Goal: Communication & Community: Connect with others

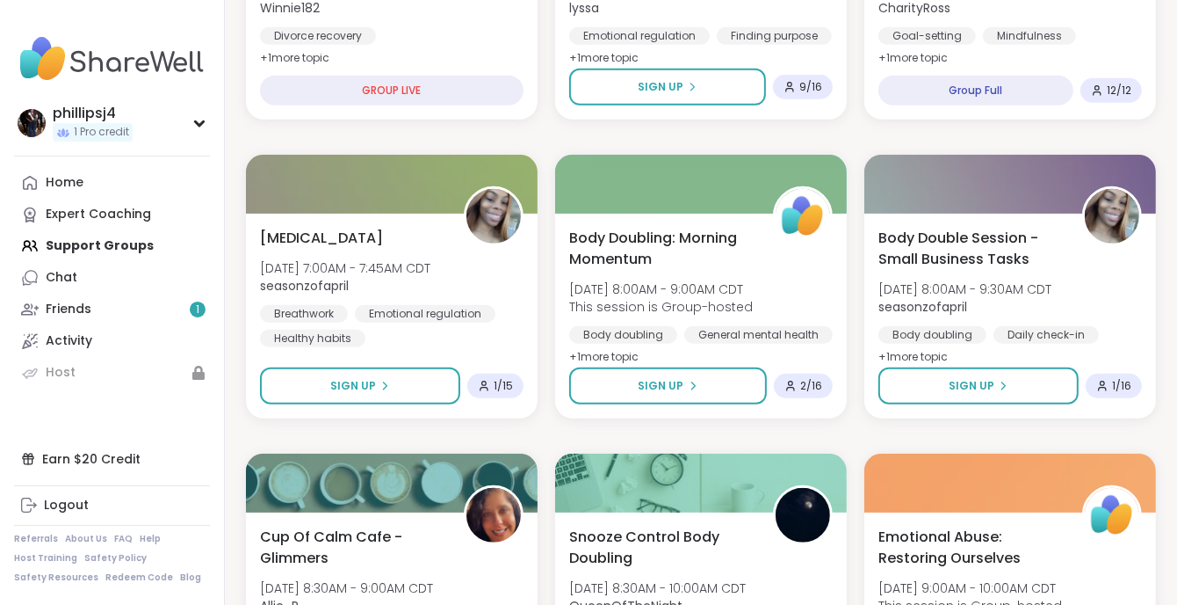
scroll to position [761, 0]
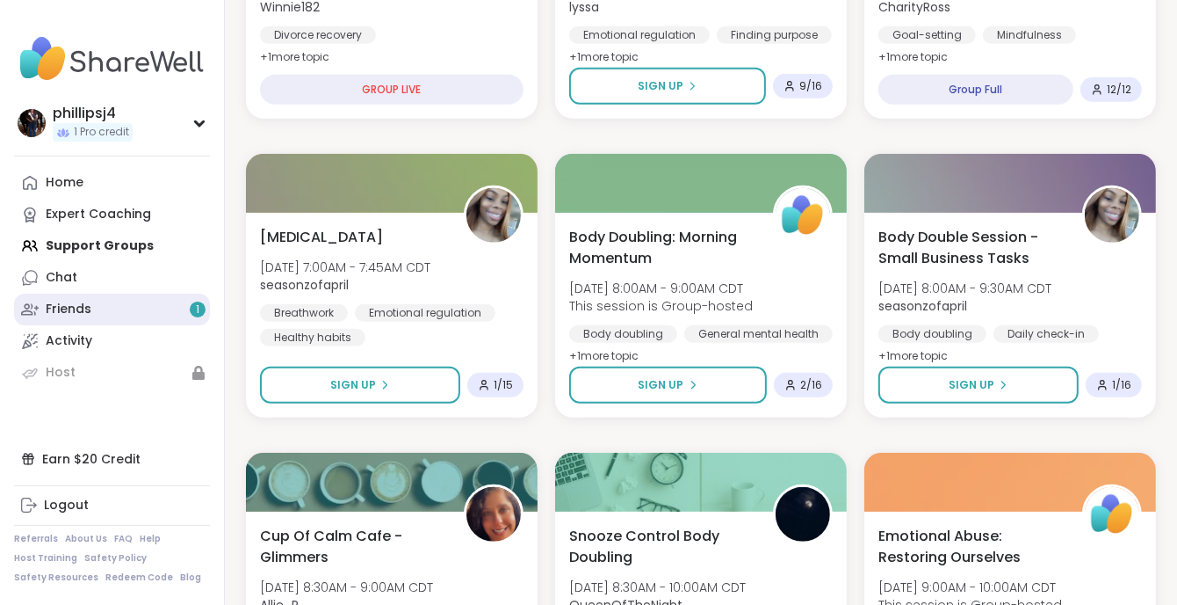
click at [62, 311] on div "Friends 1" at bounding box center [69, 310] width 46 height 18
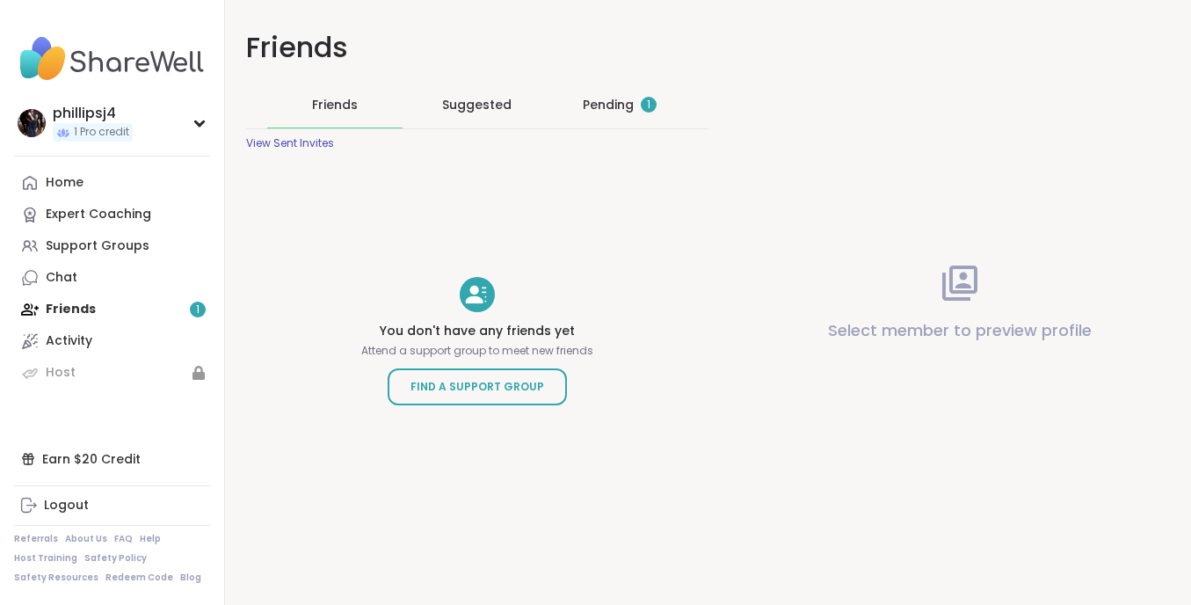
click at [196, 307] on div "Home Expert Coaching Support Groups Chat Friends 1 Activity Host" at bounding box center [112, 277] width 196 height 221
click at [601, 103] on div "Pending 1" at bounding box center [620, 105] width 74 height 18
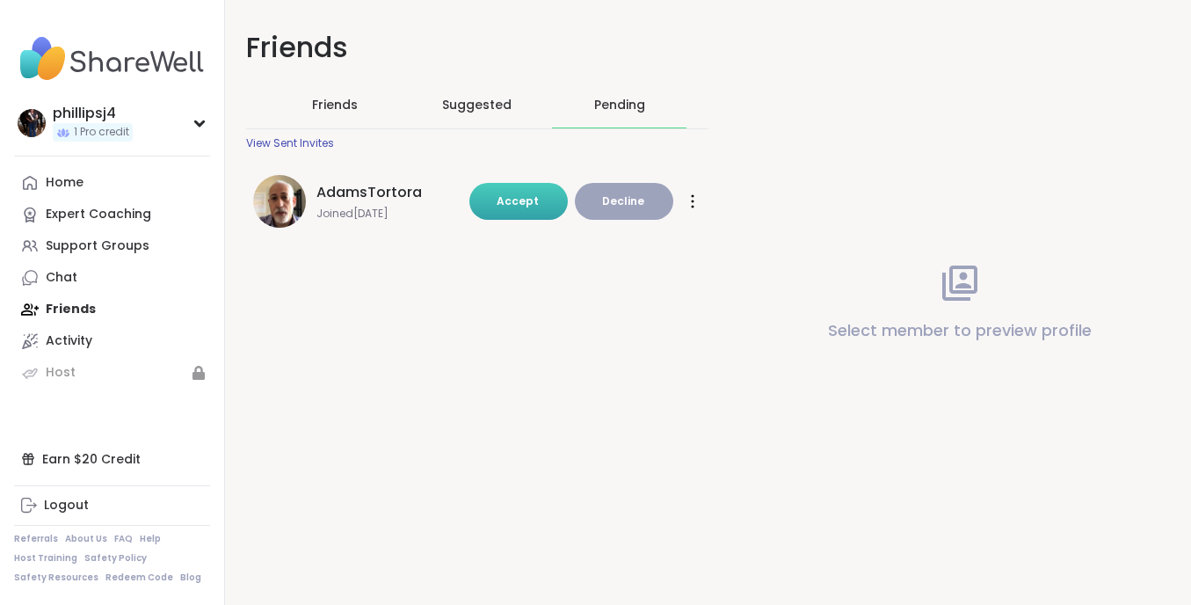
click at [511, 198] on span "Accept" at bounding box center [518, 200] width 42 height 15
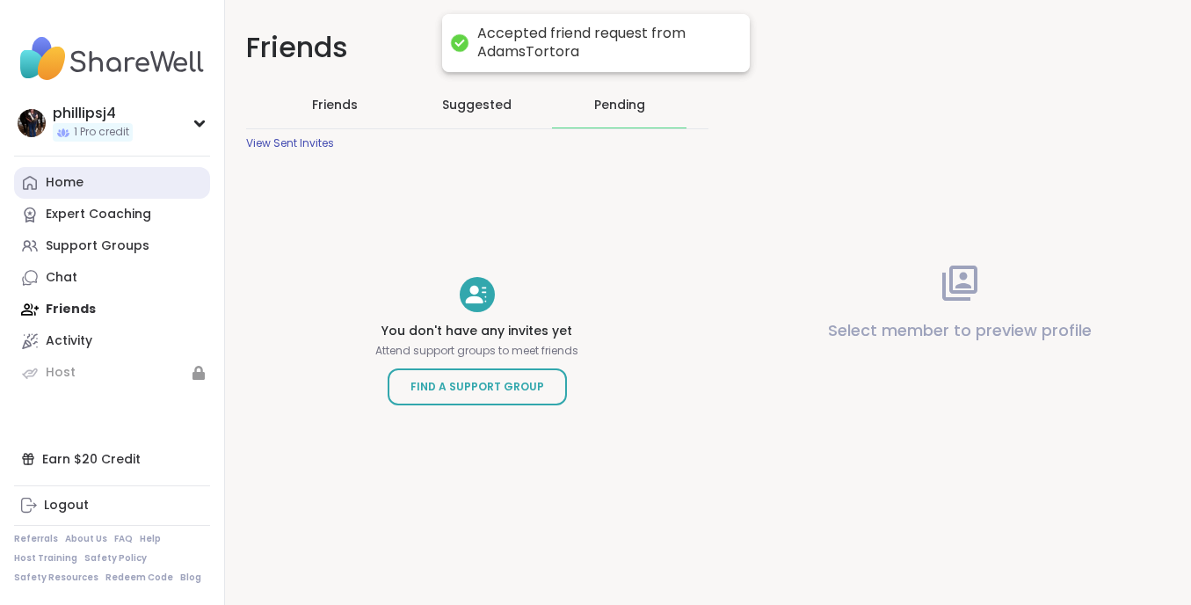
click at [57, 183] on div "Home" at bounding box center [65, 183] width 38 height 18
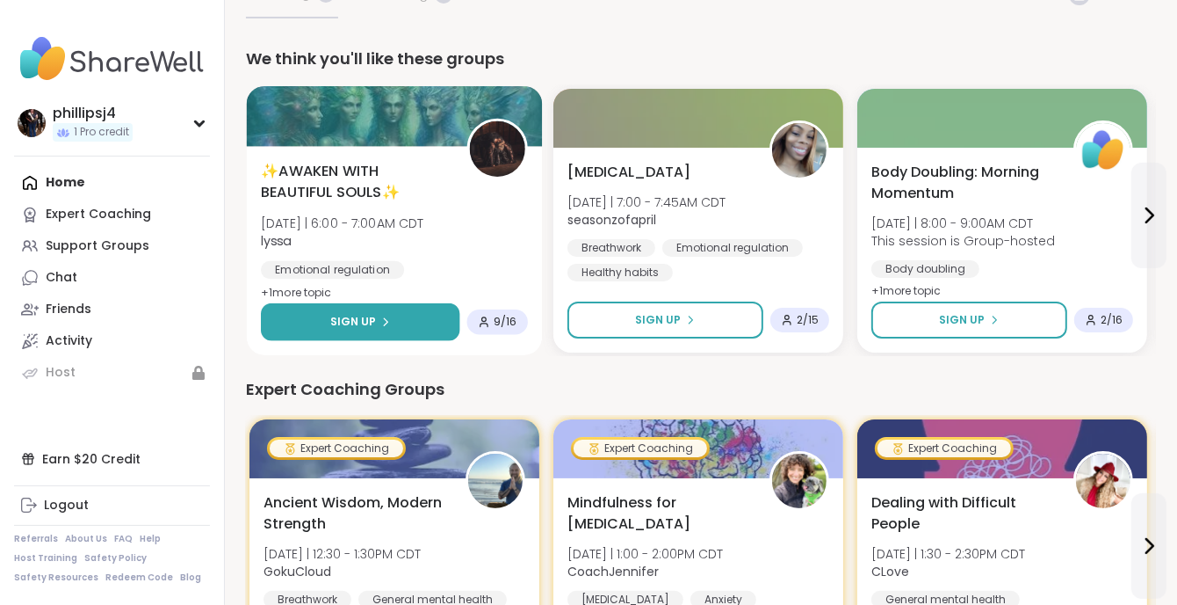
scroll to position [176, 0]
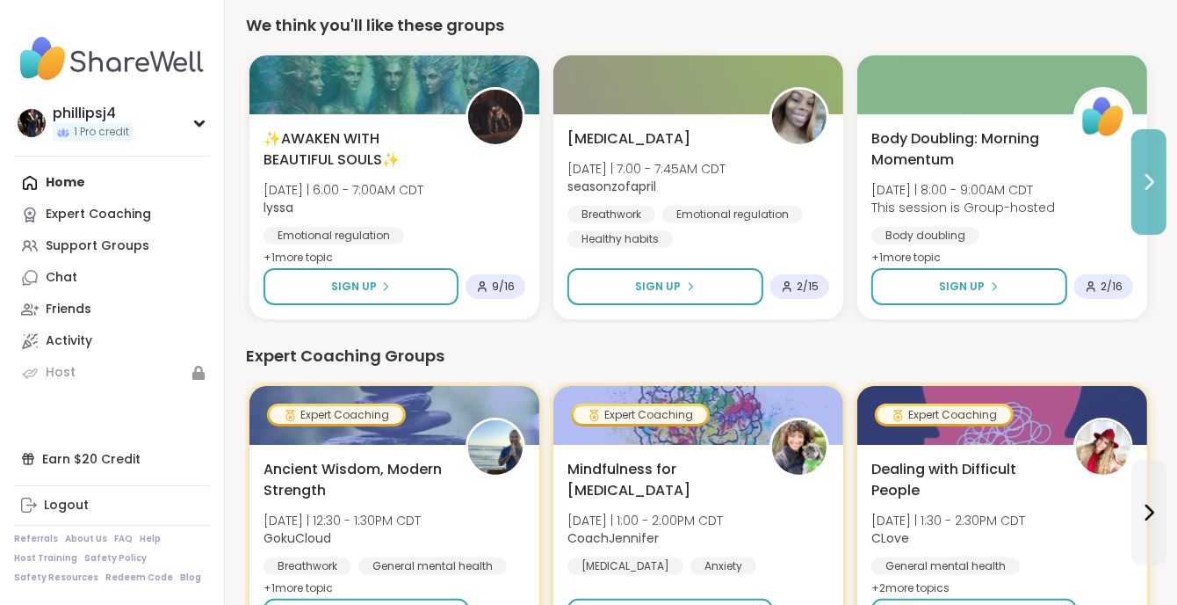
click at [1153, 188] on icon at bounding box center [1149, 181] width 21 height 21
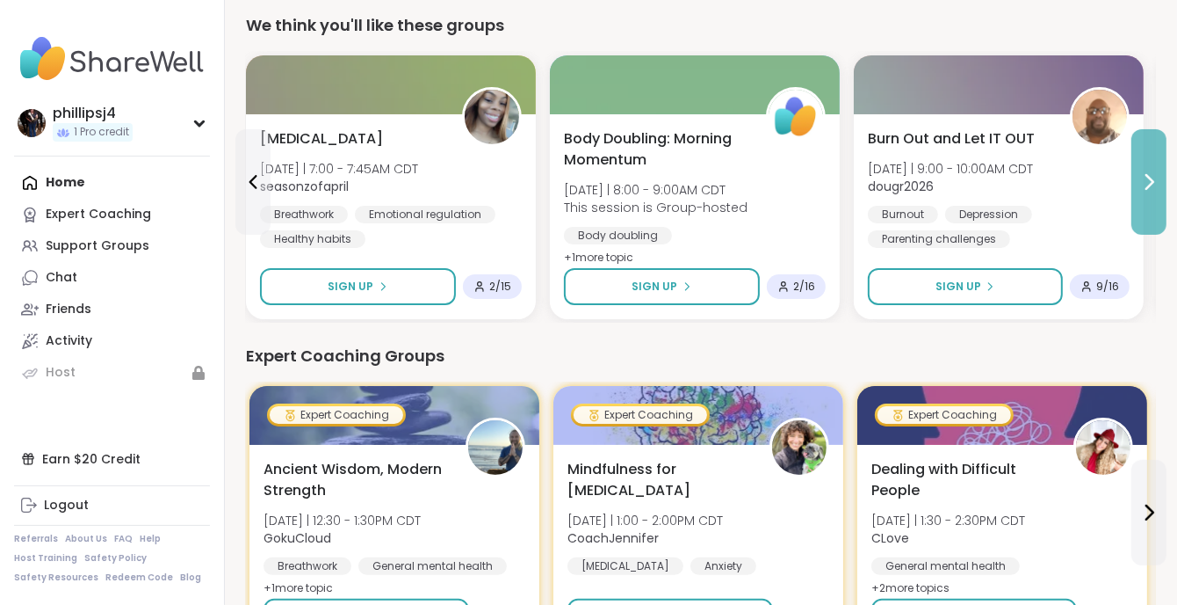
click at [1154, 188] on icon at bounding box center [1149, 181] width 21 height 21
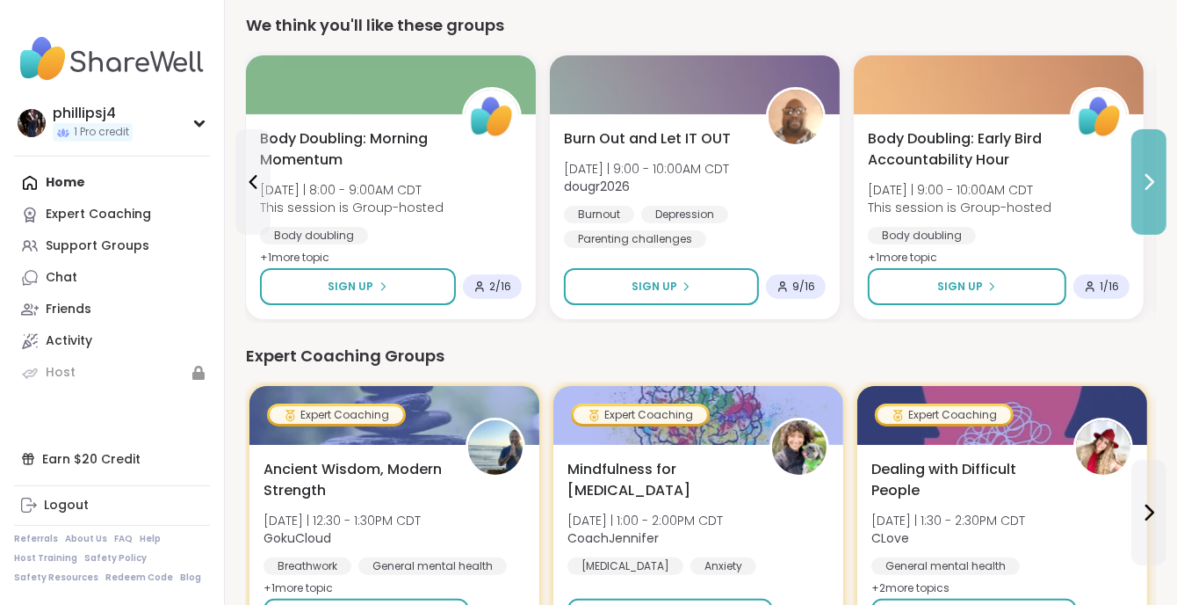
click at [1156, 188] on icon at bounding box center [1149, 181] width 21 height 21
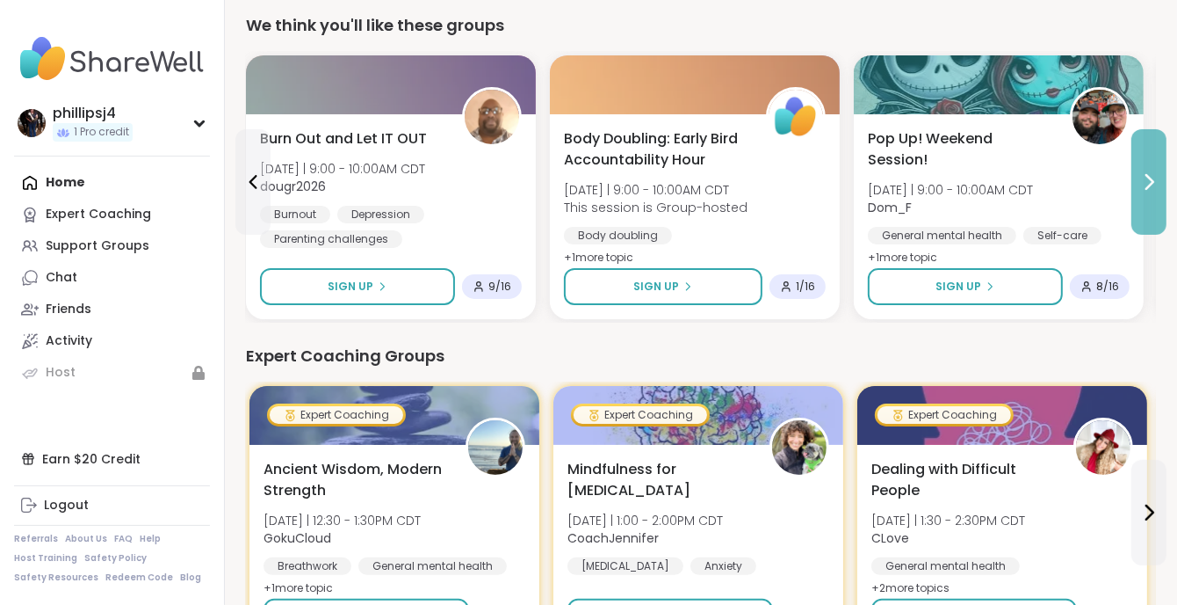
click at [1156, 188] on icon at bounding box center [1149, 181] width 21 height 21
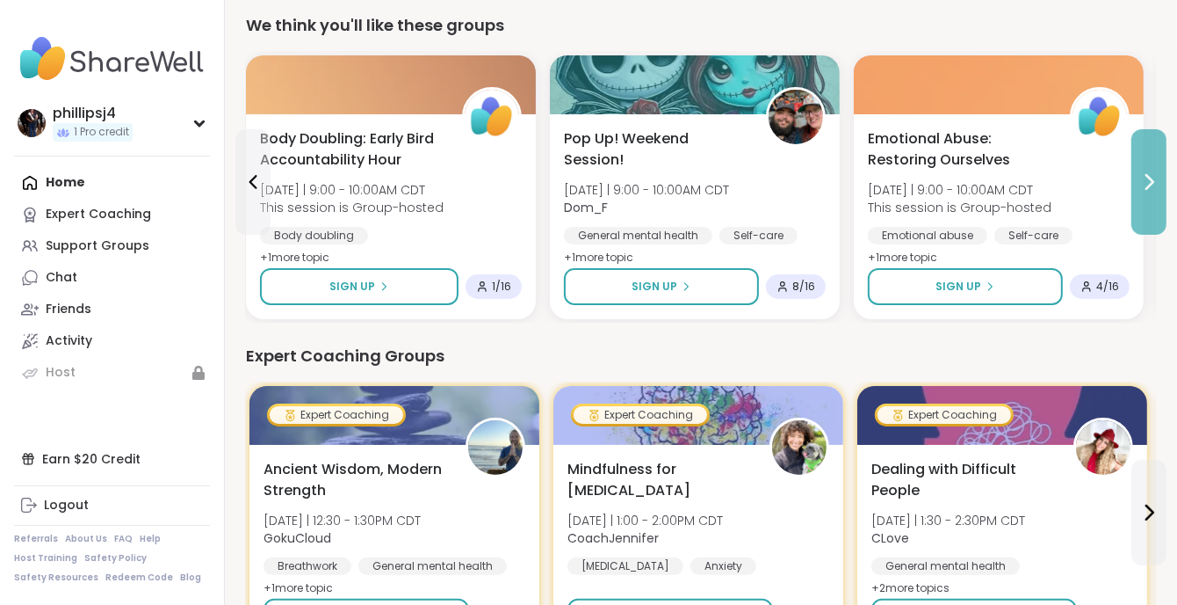
click at [1143, 184] on icon at bounding box center [1149, 181] width 21 height 21
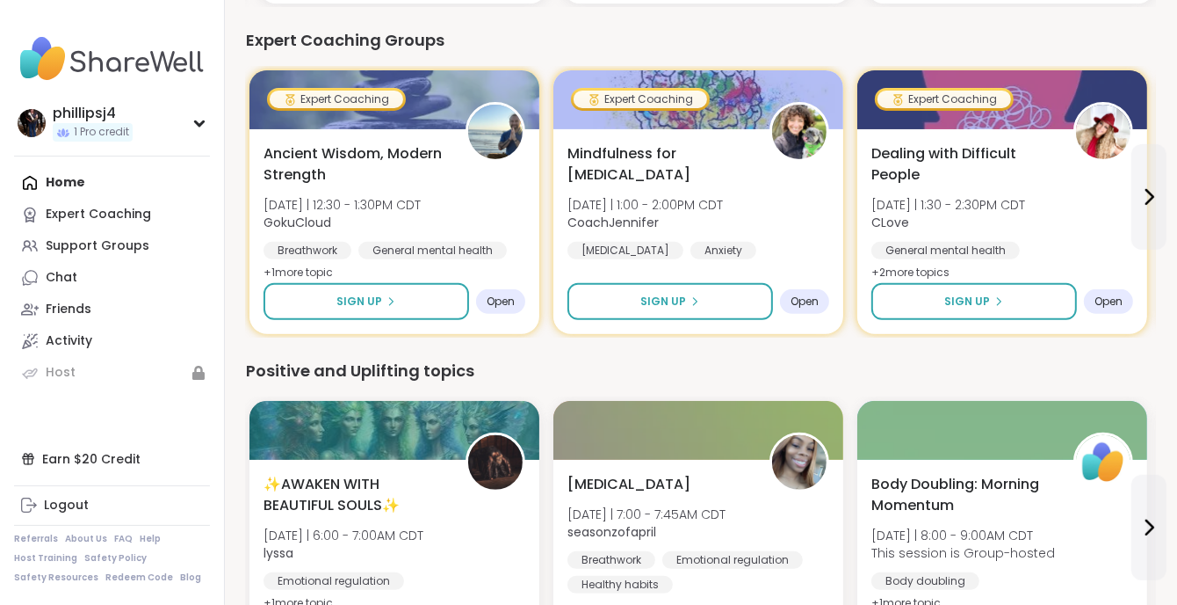
scroll to position [527, 0]
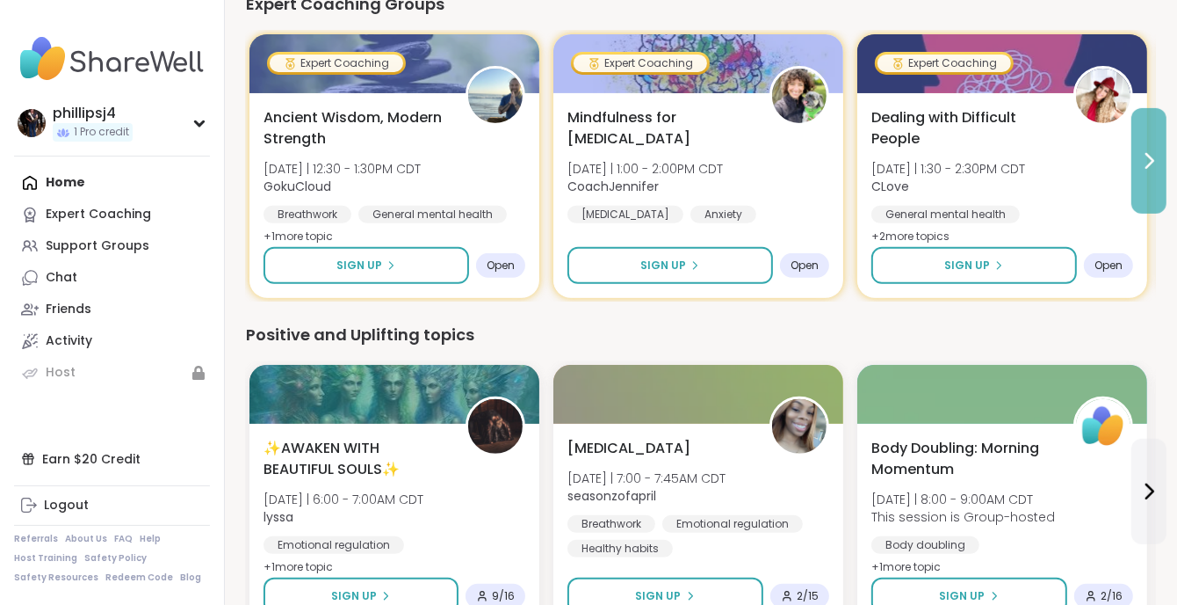
click at [1152, 171] on button at bounding box center [1149, 160] width 35 height 105
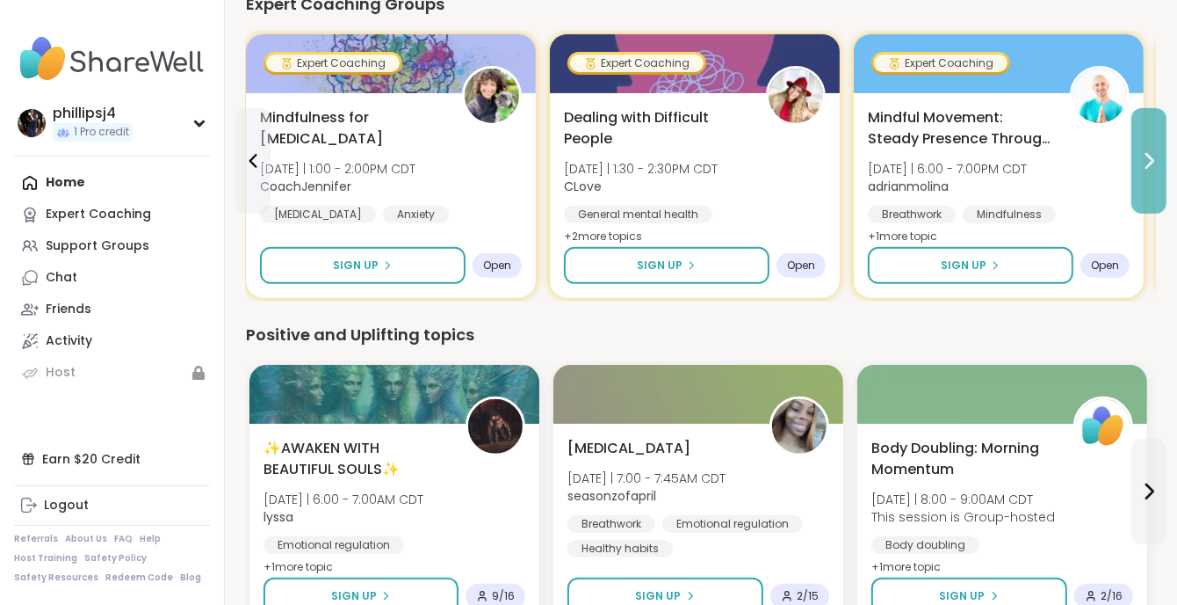
click at [1148, 175] on button at bounding box center [1149, 160] width 35 height 105
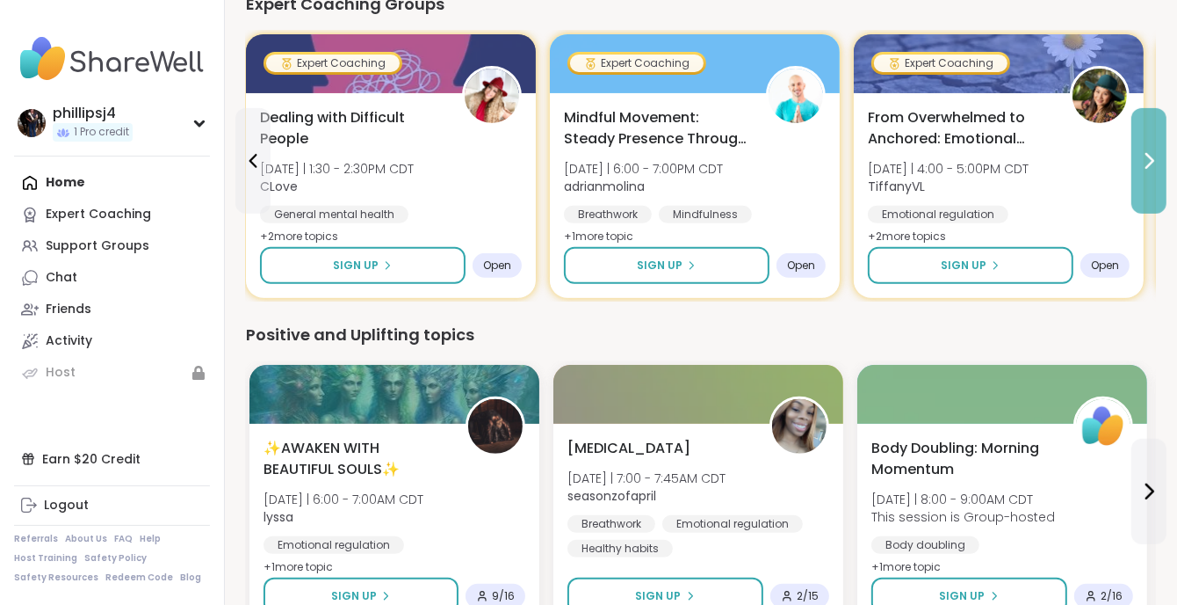
click at [1148, 175] on button at bounding box center [1149, 160] width 35 height 105
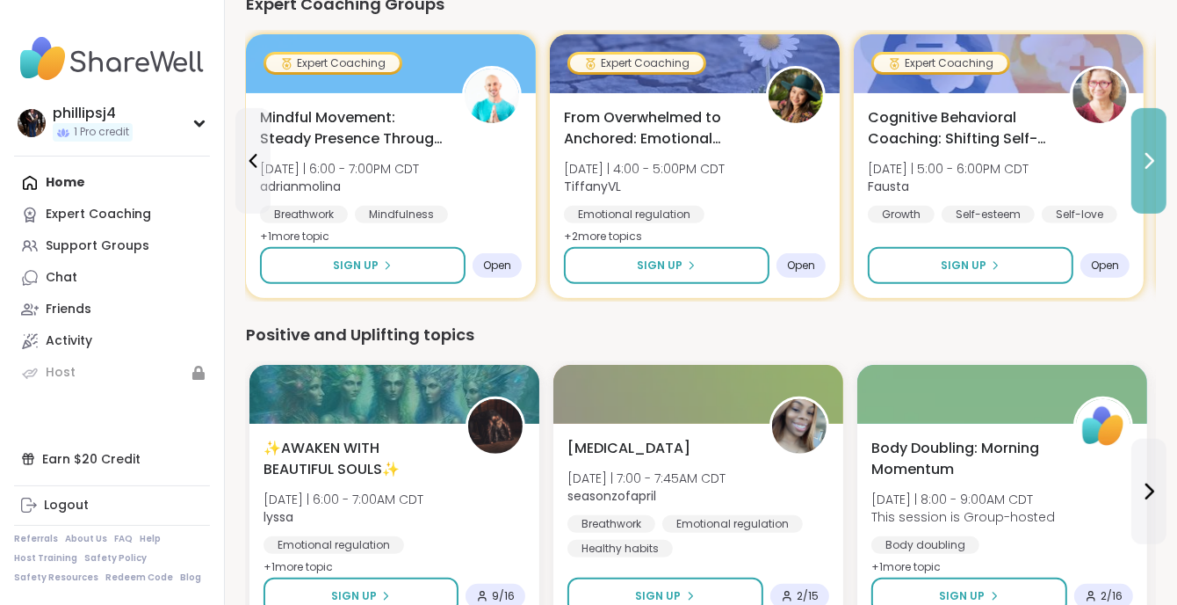
click at [1148, 175] on button at bounding box center [1149, 160] width 35 height 105
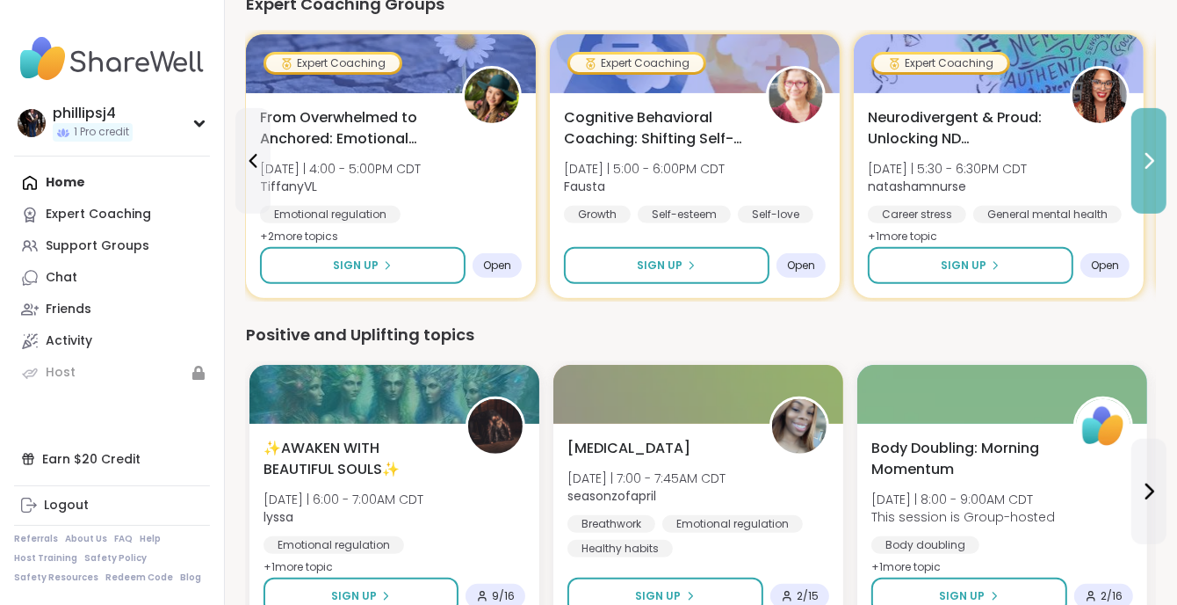
click at [1147, 177] on button at bounding box center [1149, 160] width 35 height 105
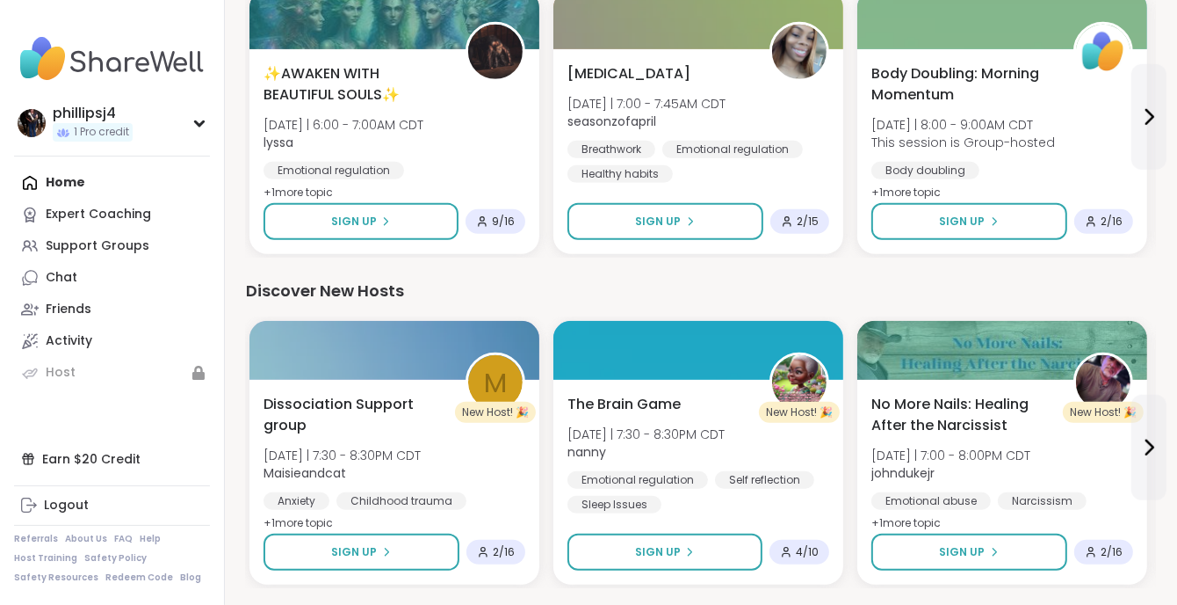
scroll to position [937, 0]
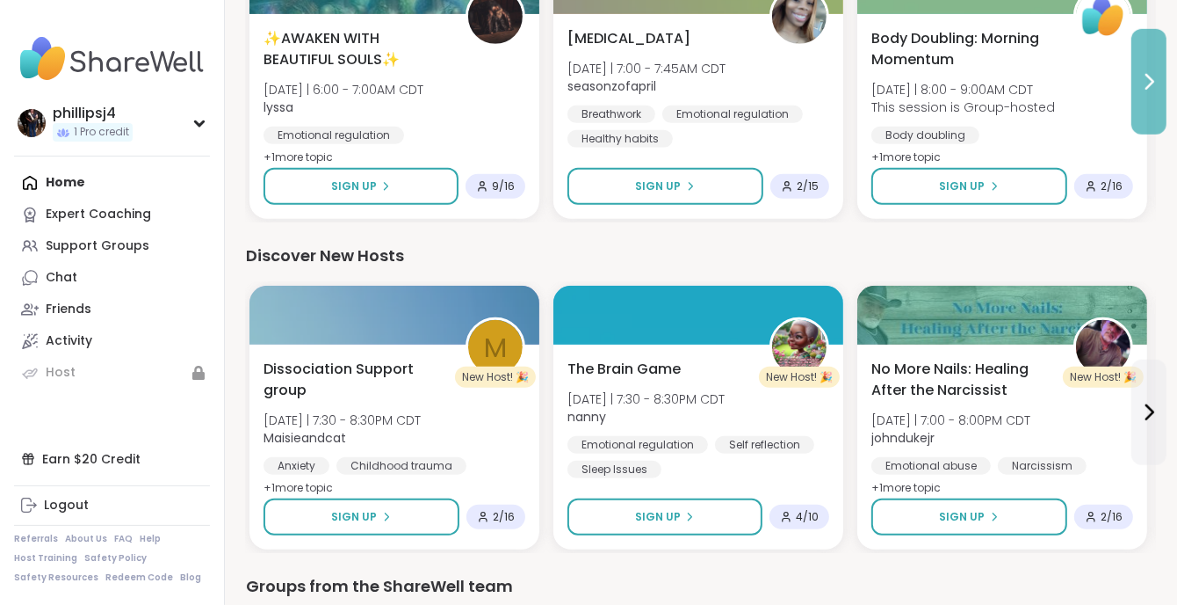
click at [1144, 83] on icon at bounding box center [1149, 81] width 21 height 21
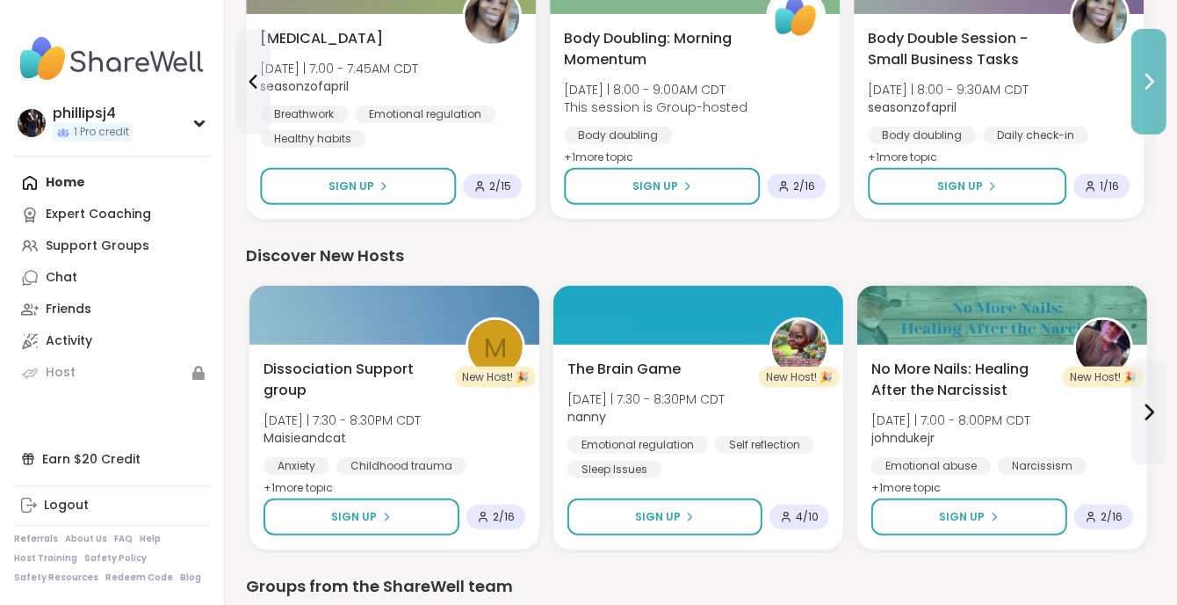
click at [1143, 84] on icon at bounding box center [1149, 81] width 21 height 21
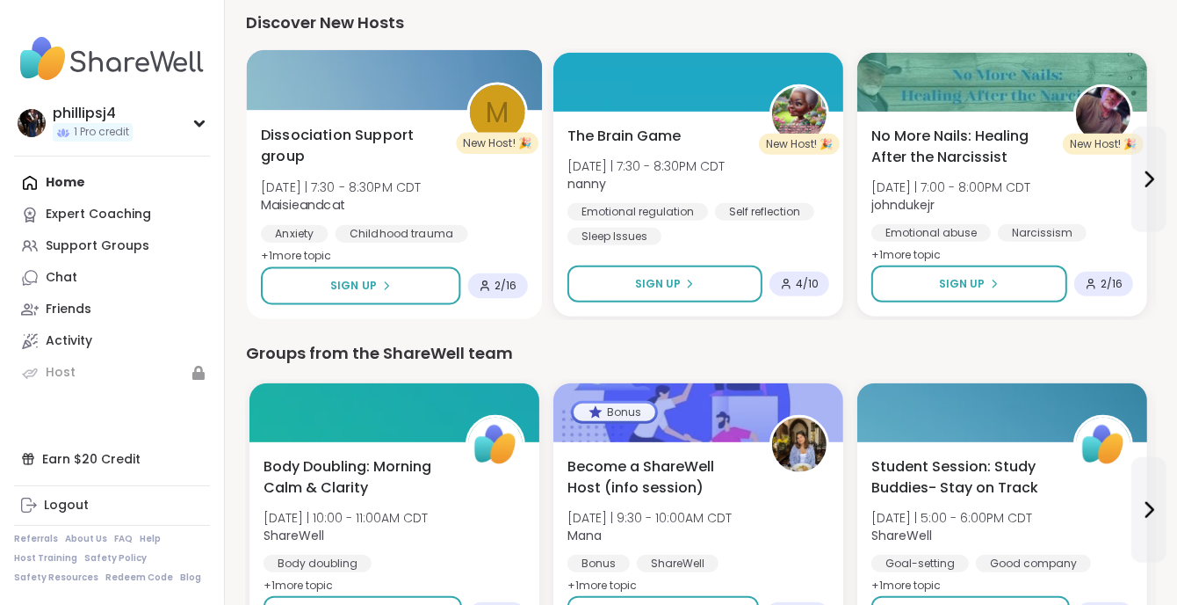
scroll to position [1171, 0]
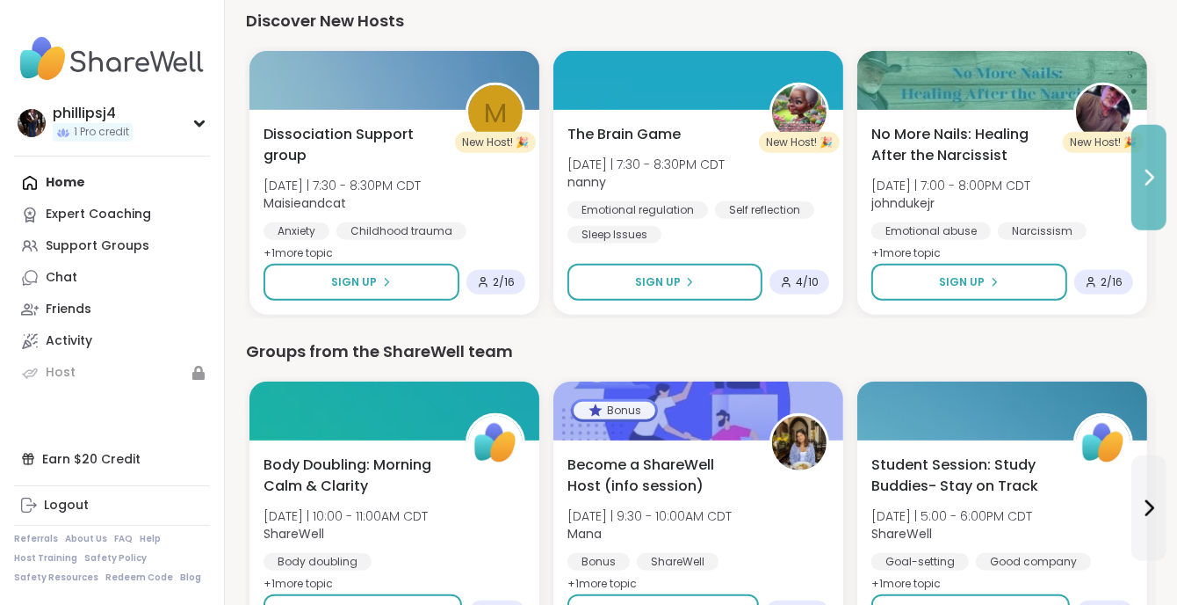
click at [1149, 183] on icon at bounding box center [1149, 177] width 21 height 21
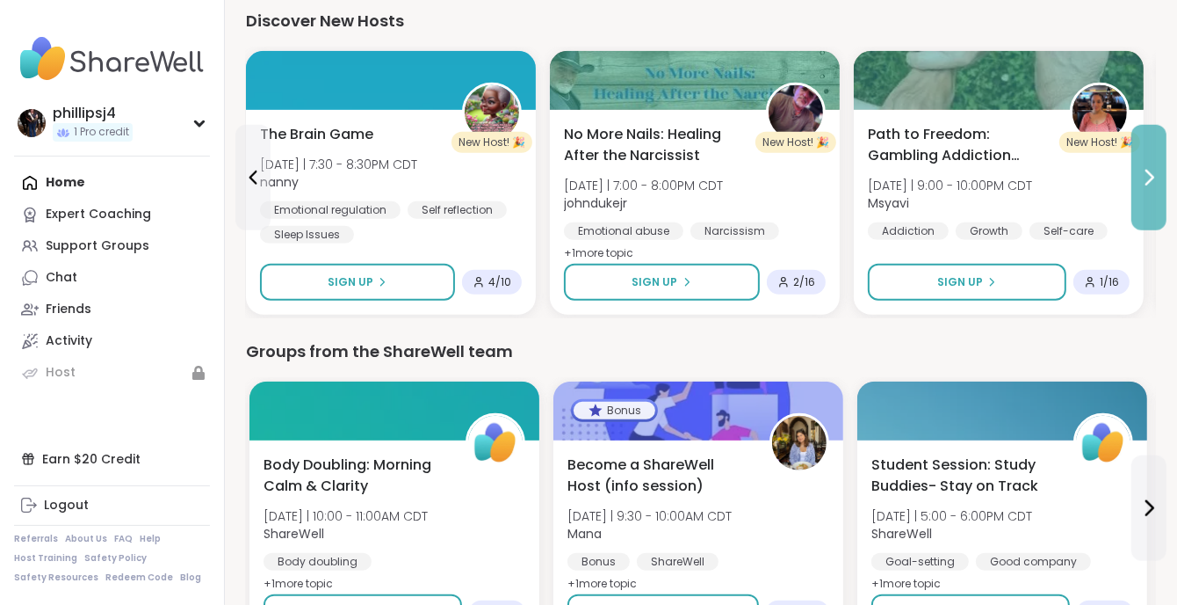
click at [1149, 183] on icon at bounding box center [1149, 177] width 21 height 21
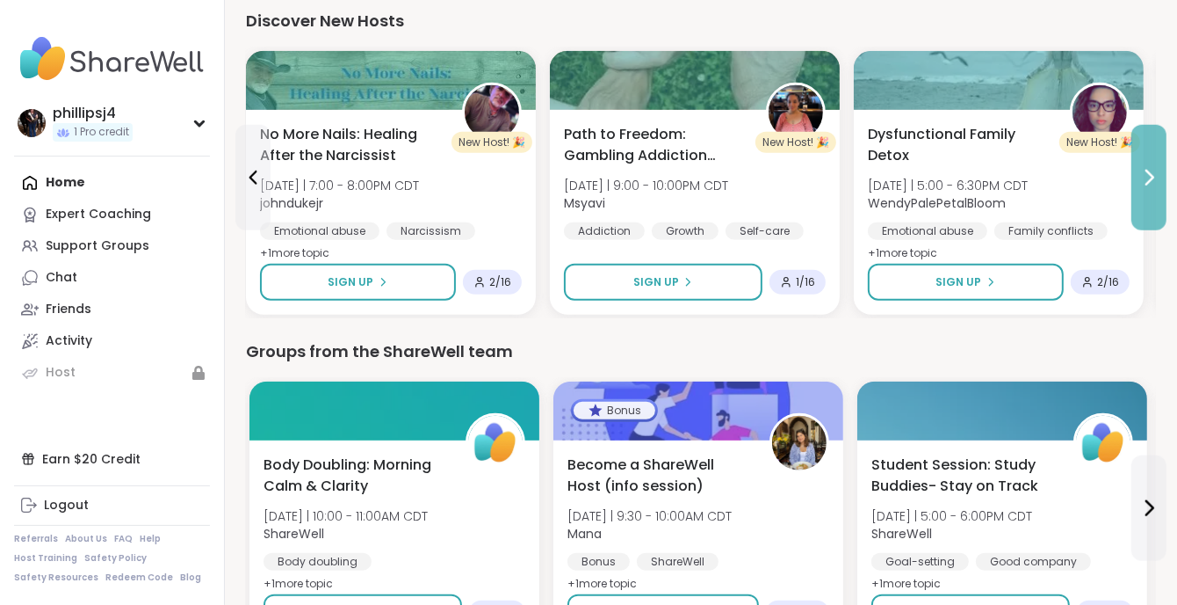
click at [1149, 183] on icon at bounding box center [1149, 177] width 21 height 21
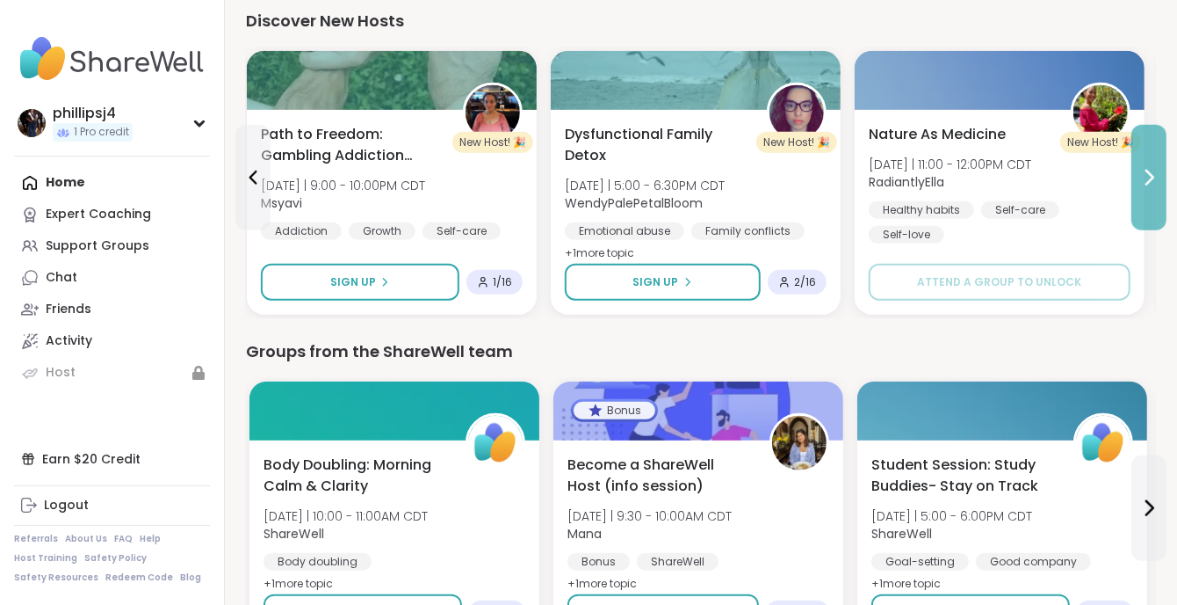
click at [1147, 188] on button at bounding box center [1149, 177] width 35 height 105
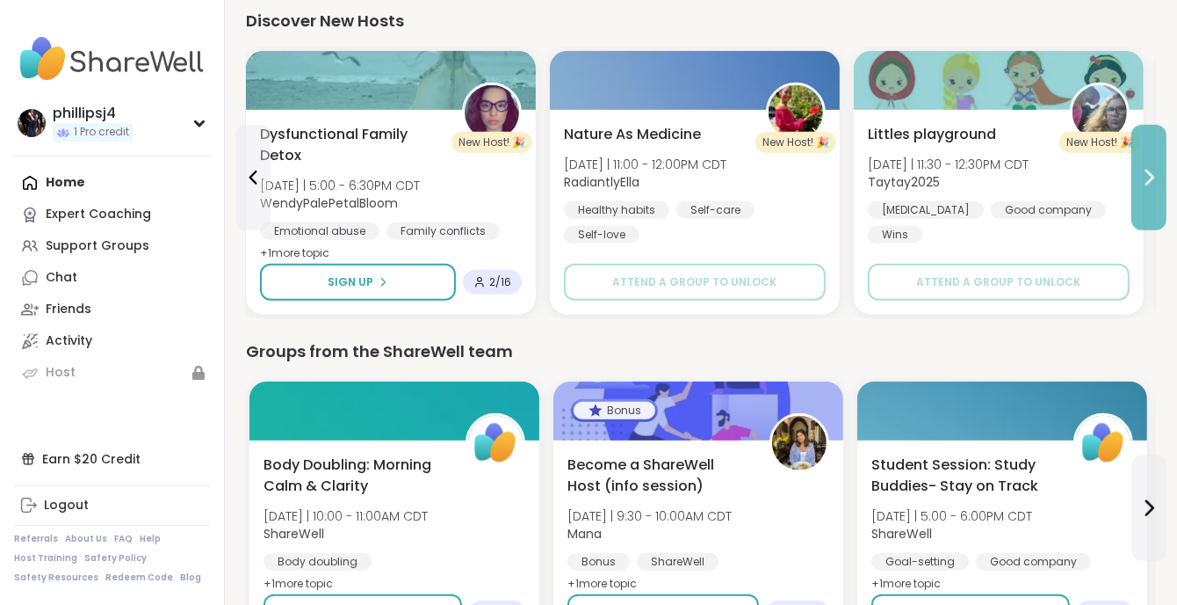
click at [1147, 188] on button at bounding box center [1149, 177] width 35 height 105
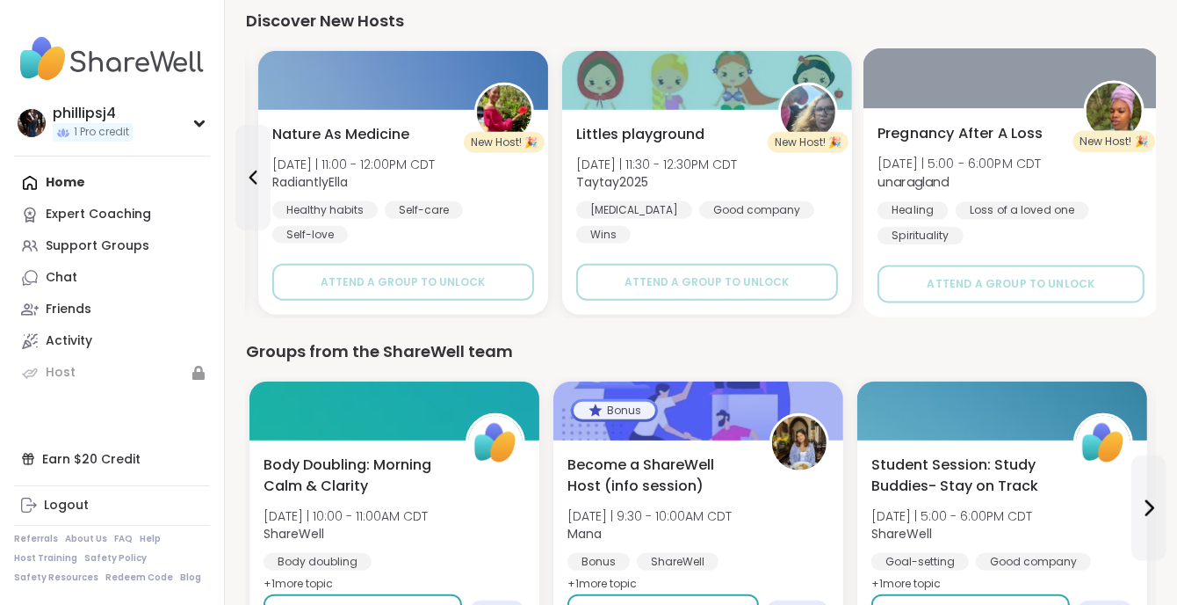
click at [1144, 190] on div "Pregnancy After A Loss [DATE] | 5:00 - 6:00PM CDT unaragland Healing Loss of a …" at bounding box center [1011, 184] width 267 height 122
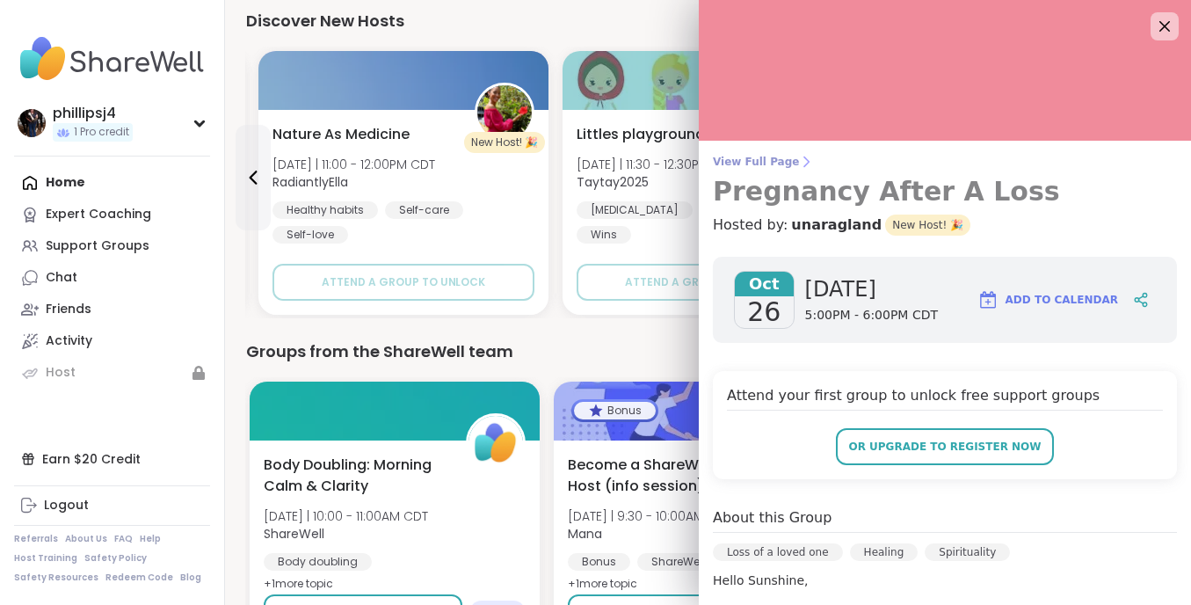
click at [1144, 190] on h3 "Pregnancy After A Loss" at bounding box center [945, 192] width 464 height 32
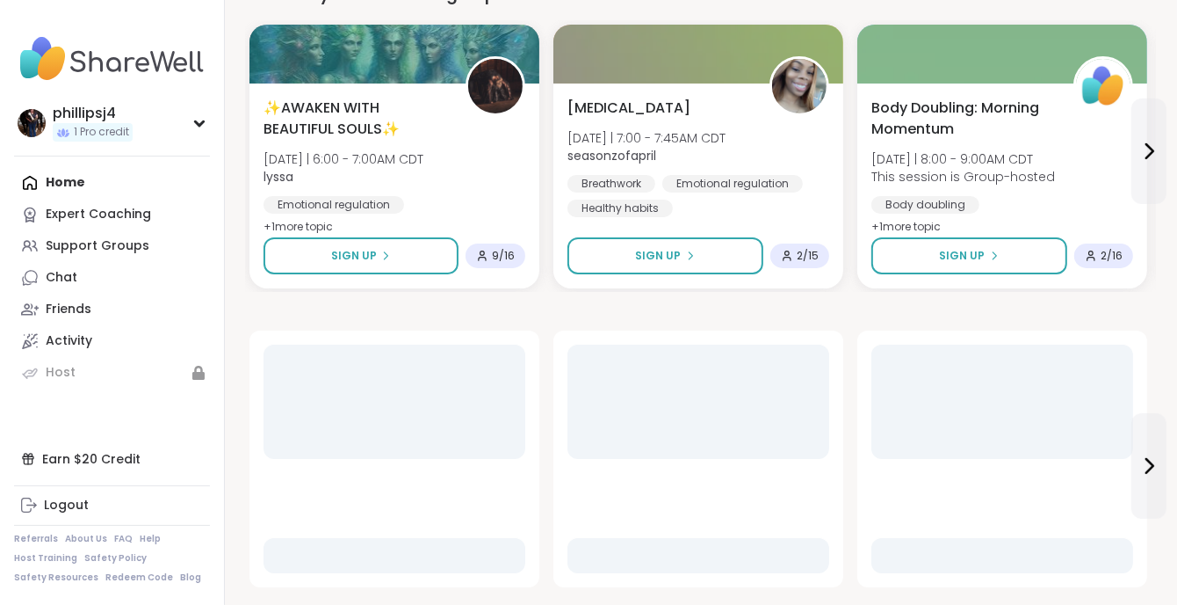
scroll to position [293, 0]
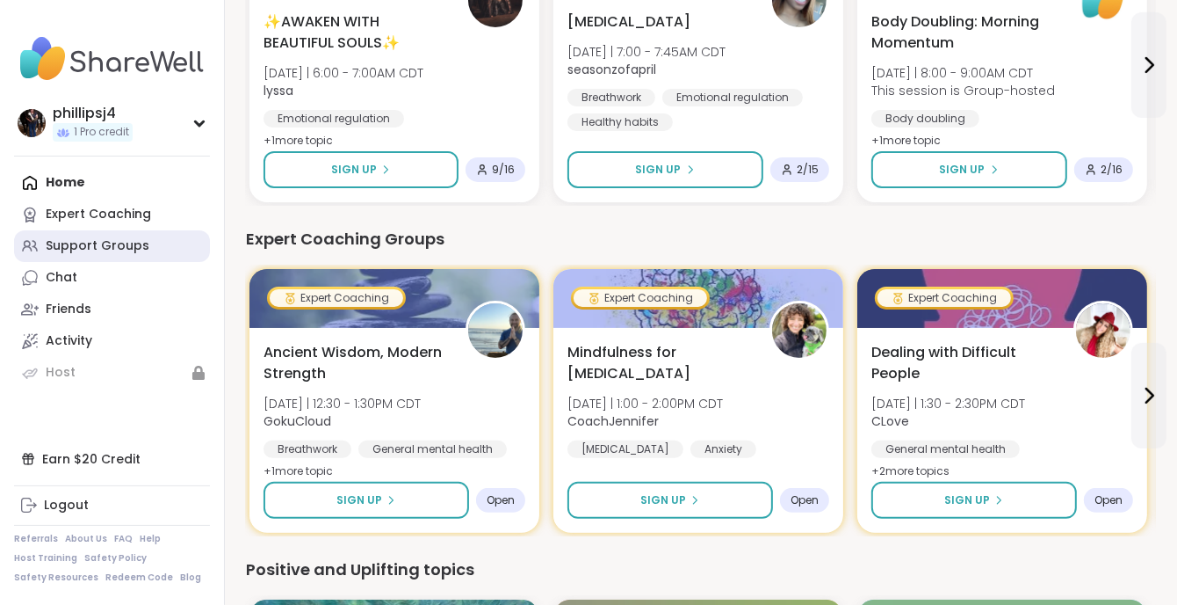
click at [107, 245] on div "Support Groups" at bounding box center [98, 246] width 104 height 18
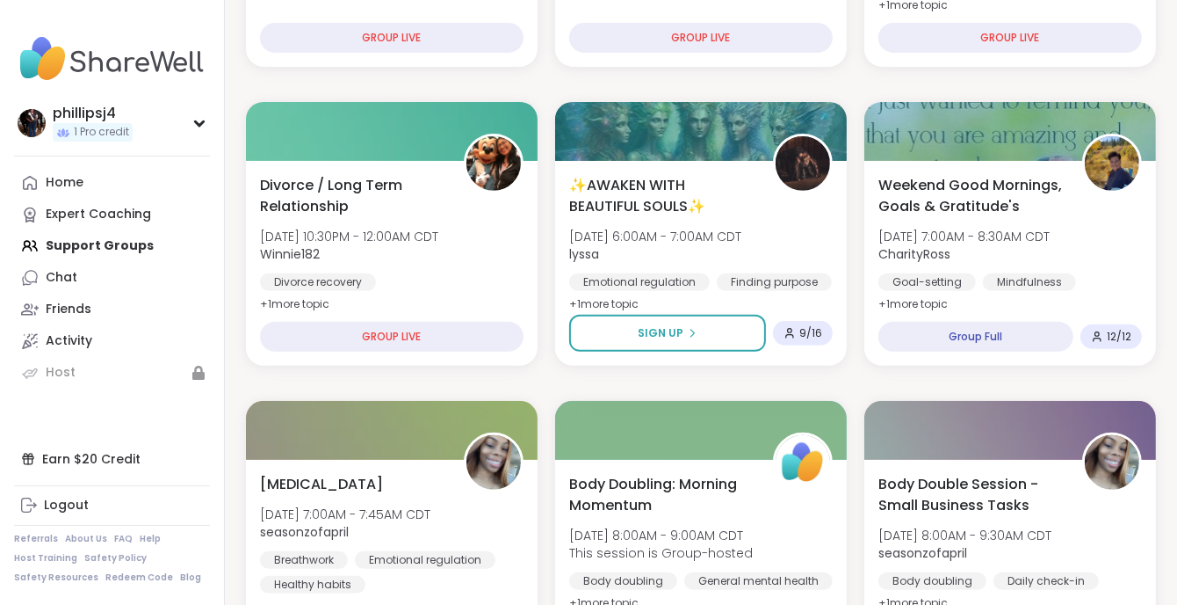
scroll to position [527, 0]
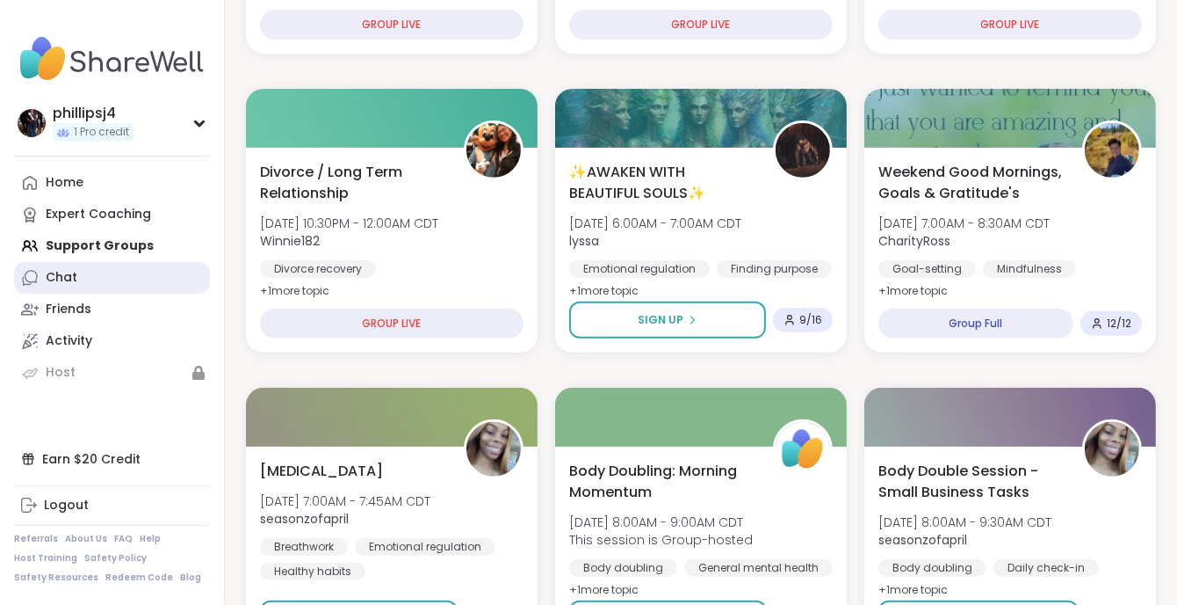
click at [47, 272] on div "Chat" at bounding box center [62, 278] width 32 height 18
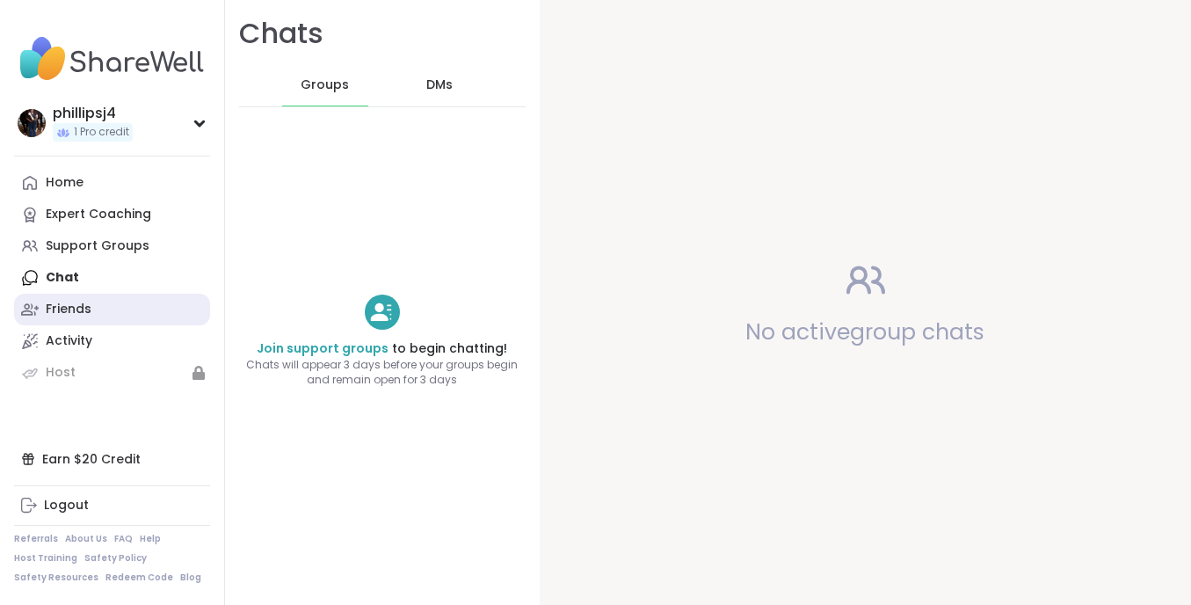
click at [58, 309] on div "Friends" at bounding box center [69, 310] width 46 height 18
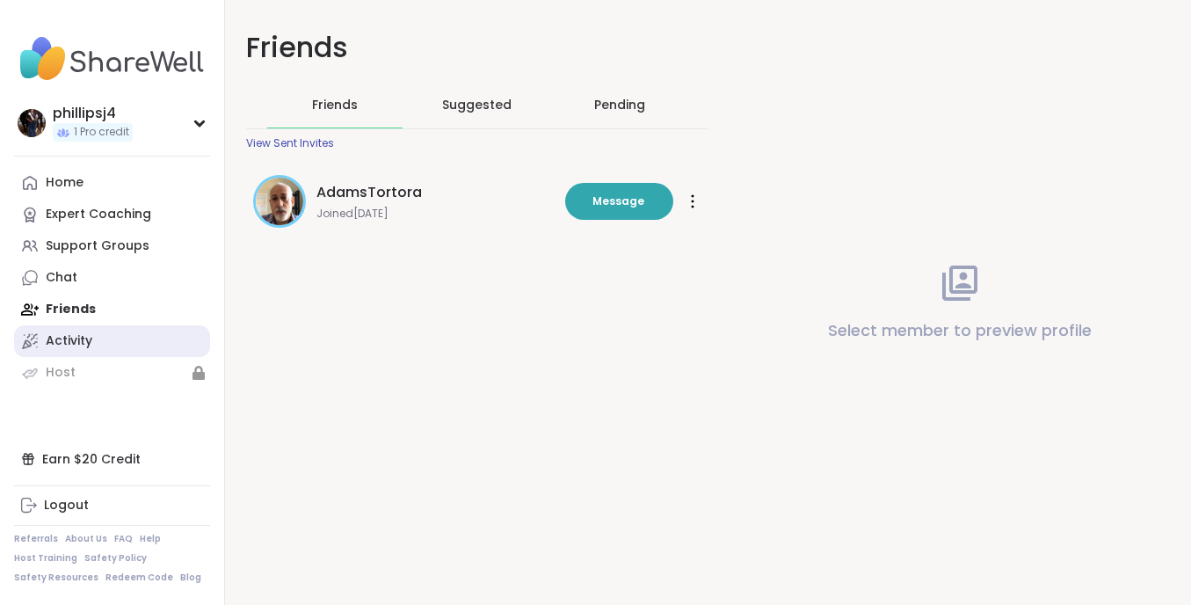
click at [65, 343] on div "Activity" at bounding box center [69, 341] width 47 height 18
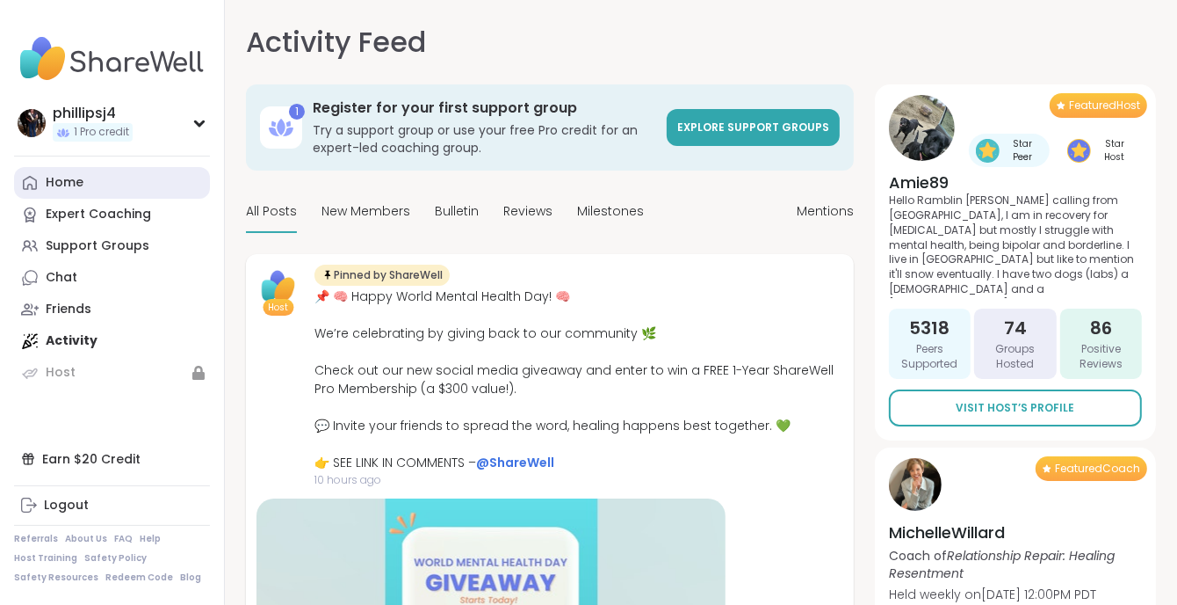
click at [72, 182] on div "Home" at bounding box center [65, 183] width 38 height 18
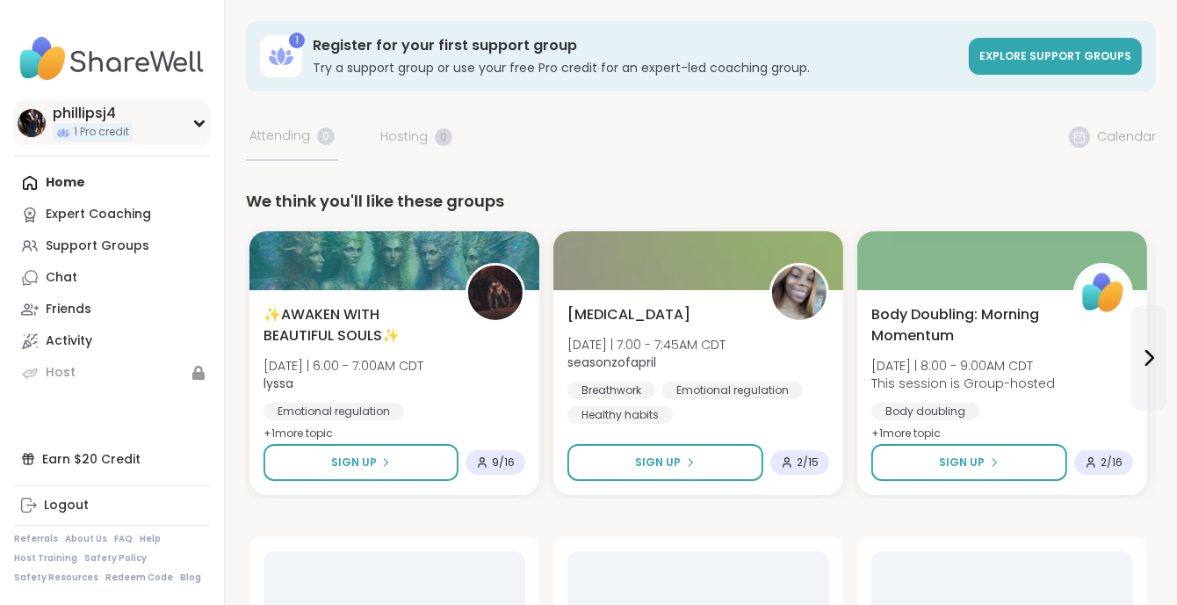
click at [87, 110] on div "phillipsj4" at bounding box center [93, 113] width 80 height 19
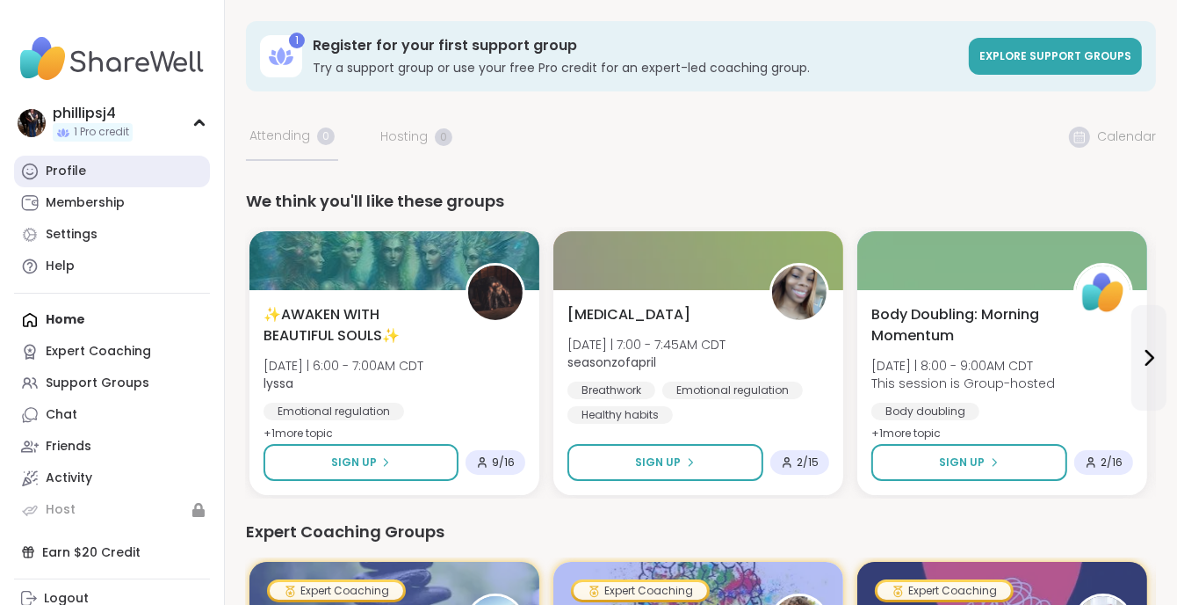
click at [68, 172] on div "Profile" at bounding box center [66, 172] width 40 height 18
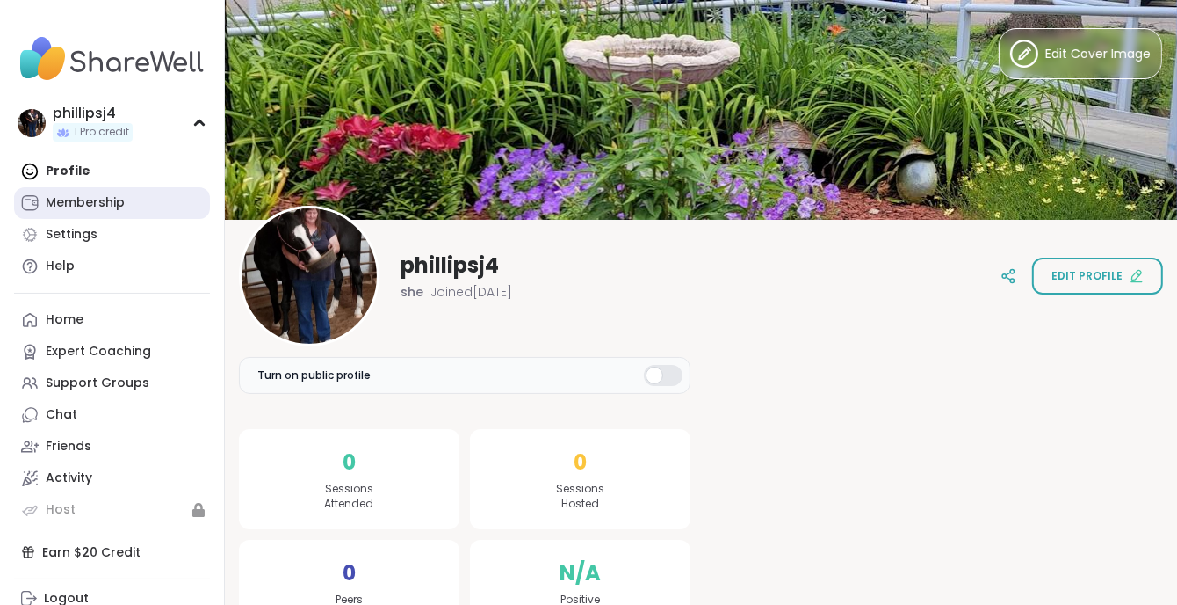
click at [69, 209] on div "Membership" at bounding box center [85, 203] width 79 height 18
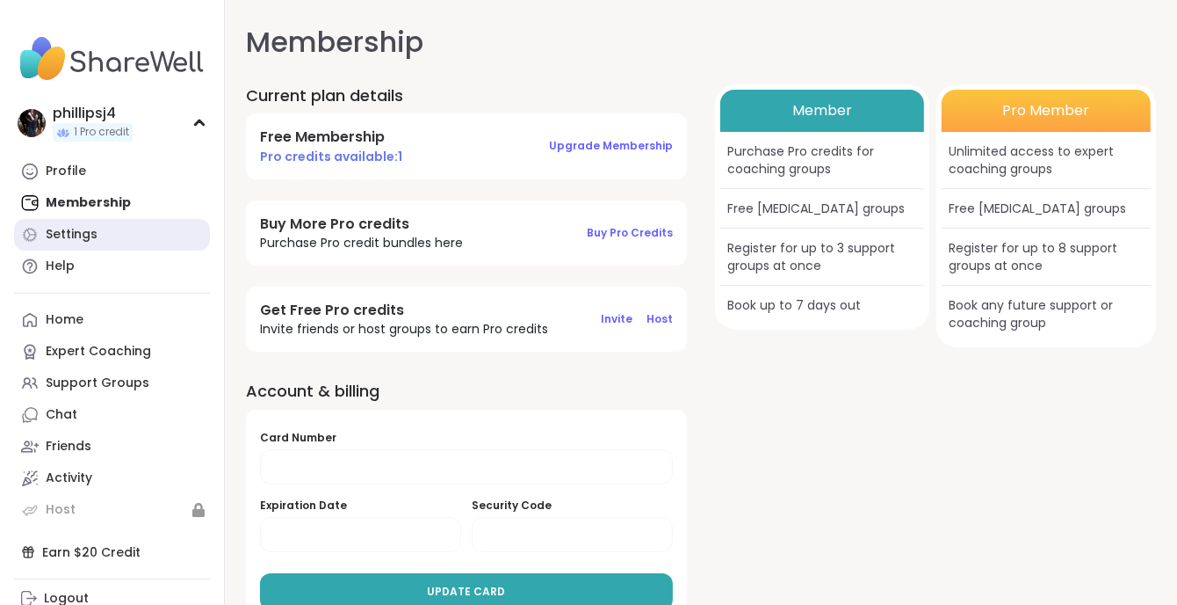
click at [59, 235] on div "Settings" at bounding box center [72, 235] width 52 height 18
select select "**"
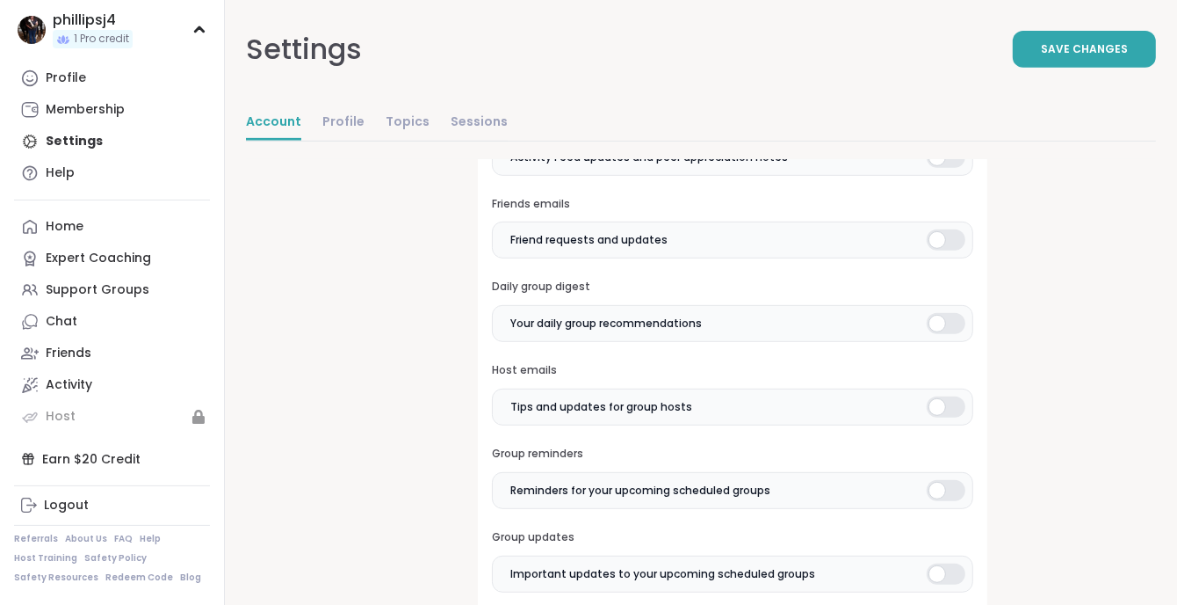
scroll to position [644, 0]
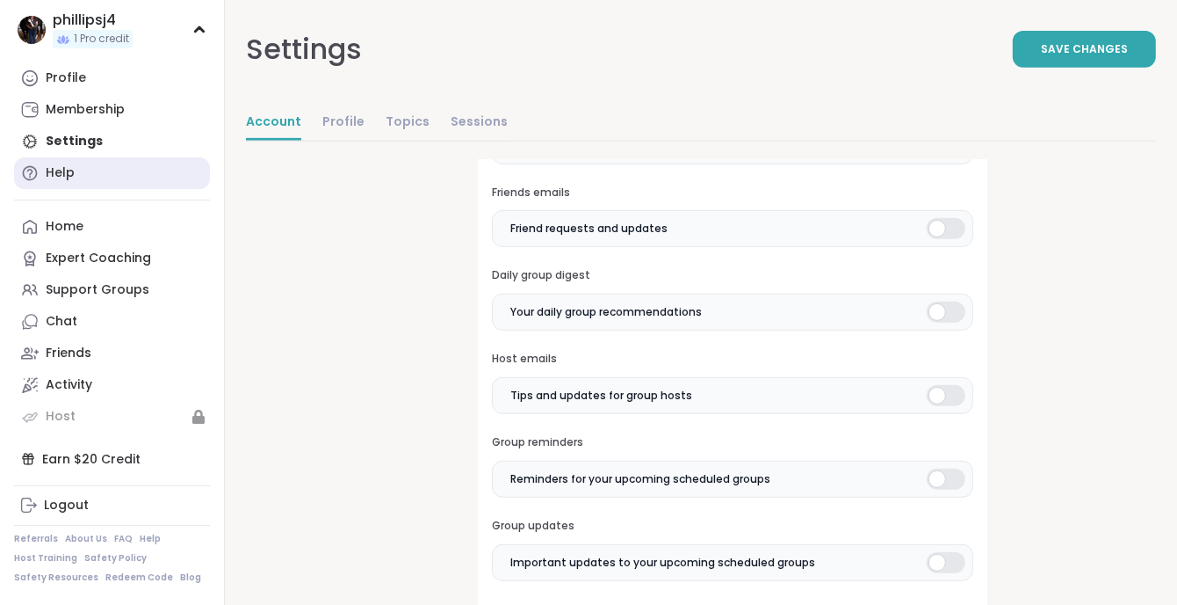
click at [54, 164] on div "Help" at bounding box center [60, 173] width 29 height 18
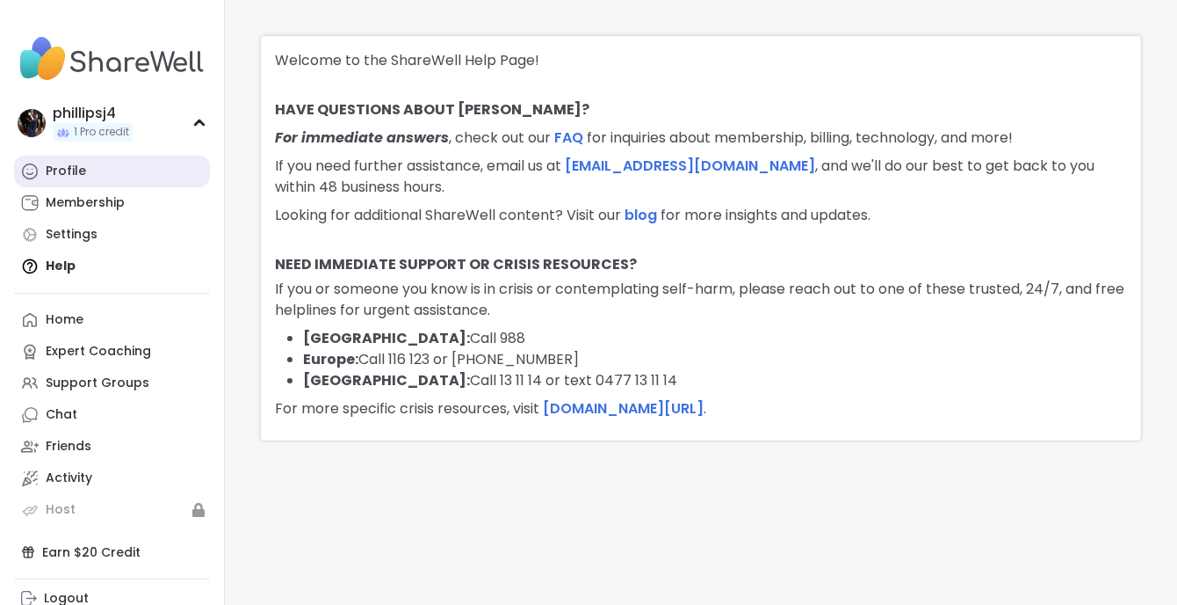
click at [59, 171] on div "Profile" at bounding box center [66, 172] width 40 height 18
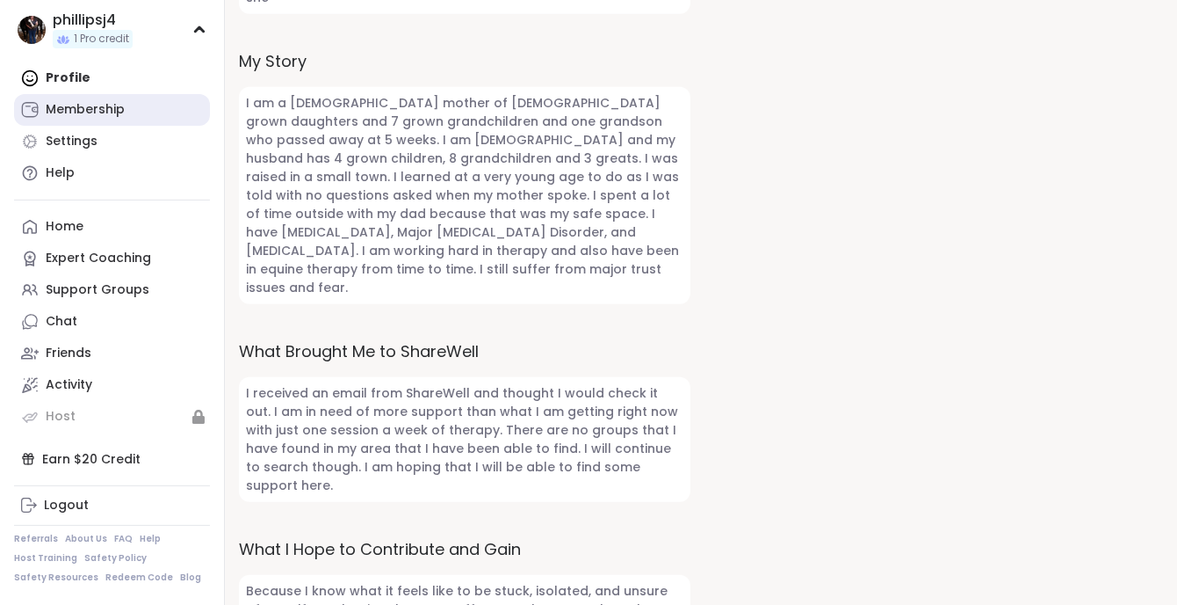
scroll to position [62, 0]
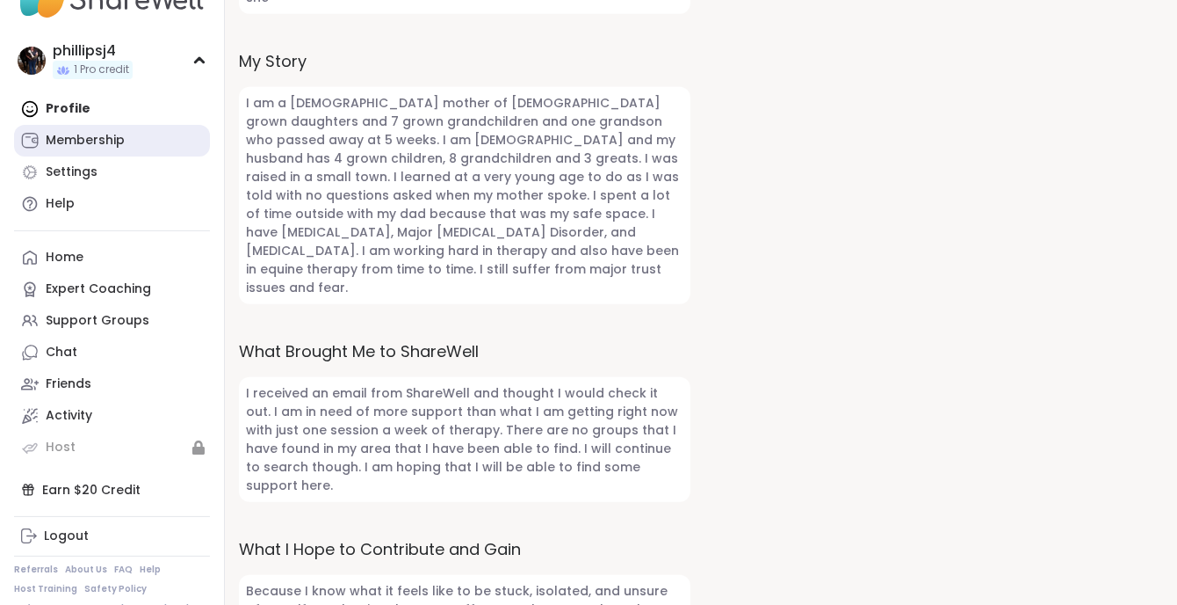
click at [92, 146] on div "Membership" at bounding box center [85, 141] width 79 height 18
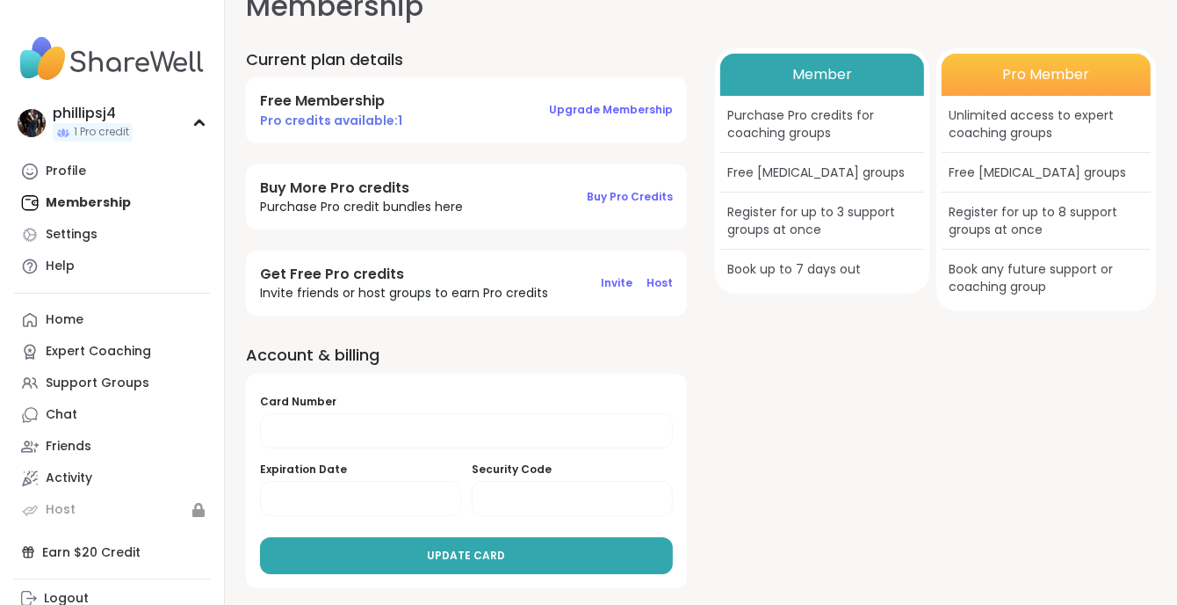
scroll to position [36, 0]
click at [612, 195] on span "Buy Pro Credits" at bounding box center [630, 196] width 86 height 15
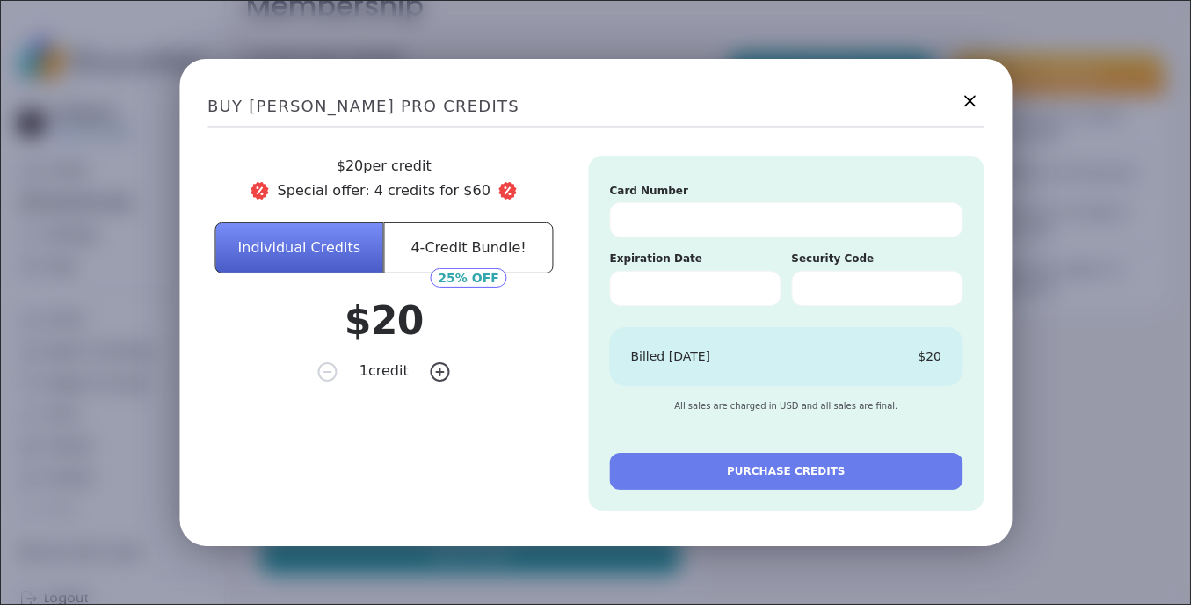
click at [964, 101] on icon at bounding box center [969, 101] width 11 height 11
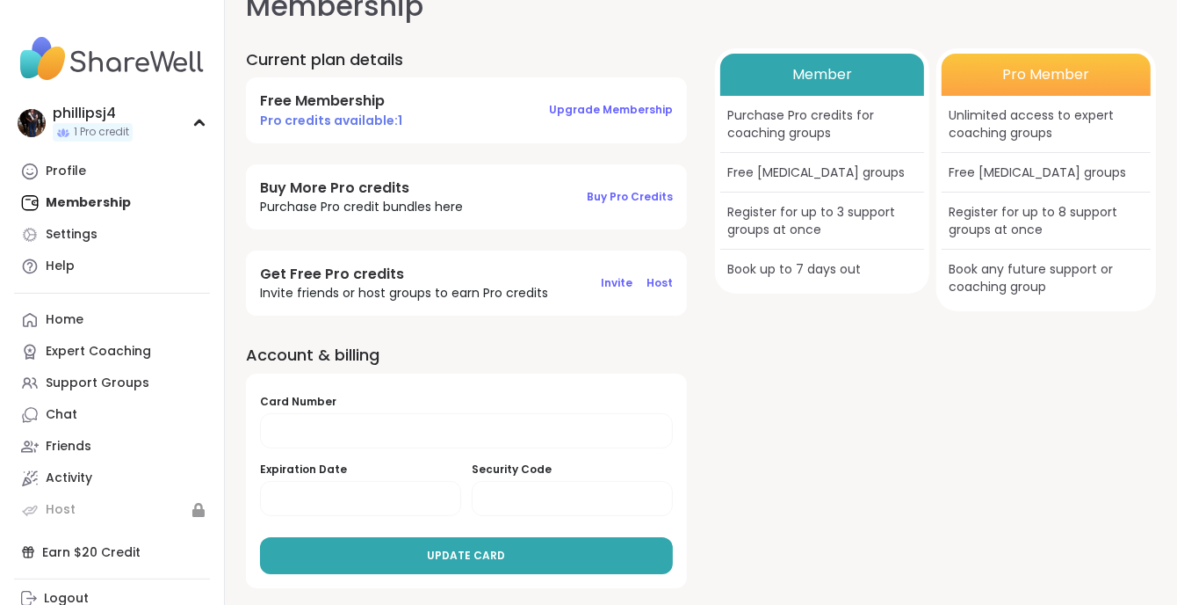
click at [1018, 78] on div "Pro Member" at bounding box center [1046, 75] width 209 height 42
click at [1005, 279] on div "Book any future support or coaching group" at bounding box center [1046, 278] width 209 height 56
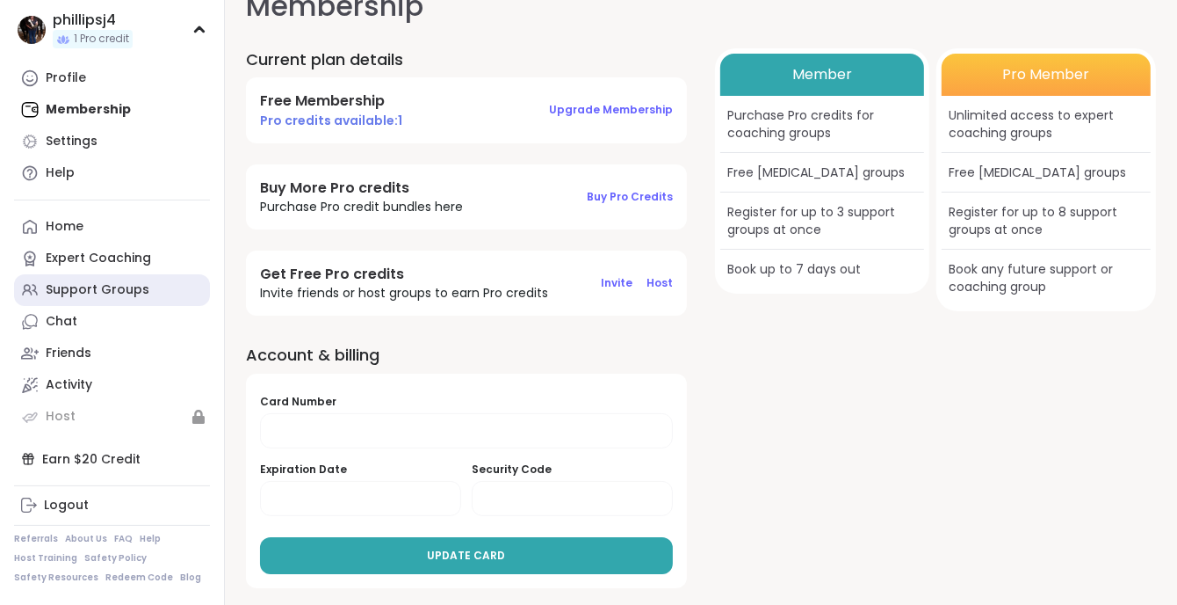
scroll to position [121, 0]
click at [80, 443] on div "Earn $20 Credit" at bounding box center [112, 459] width 196 height 32
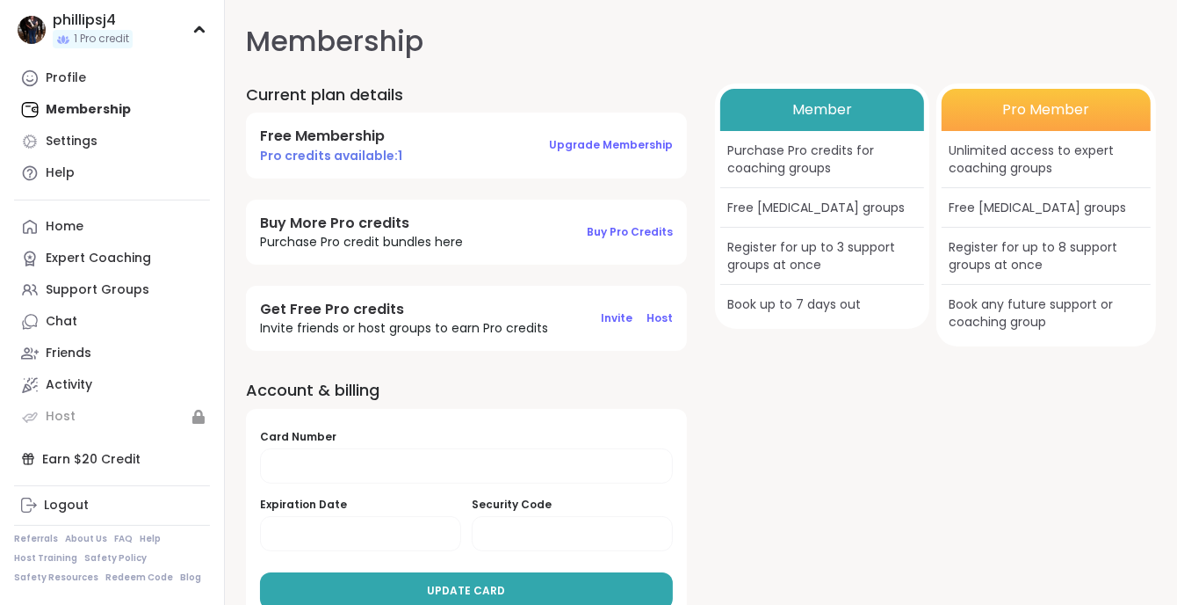
scroll to position [0, 0]
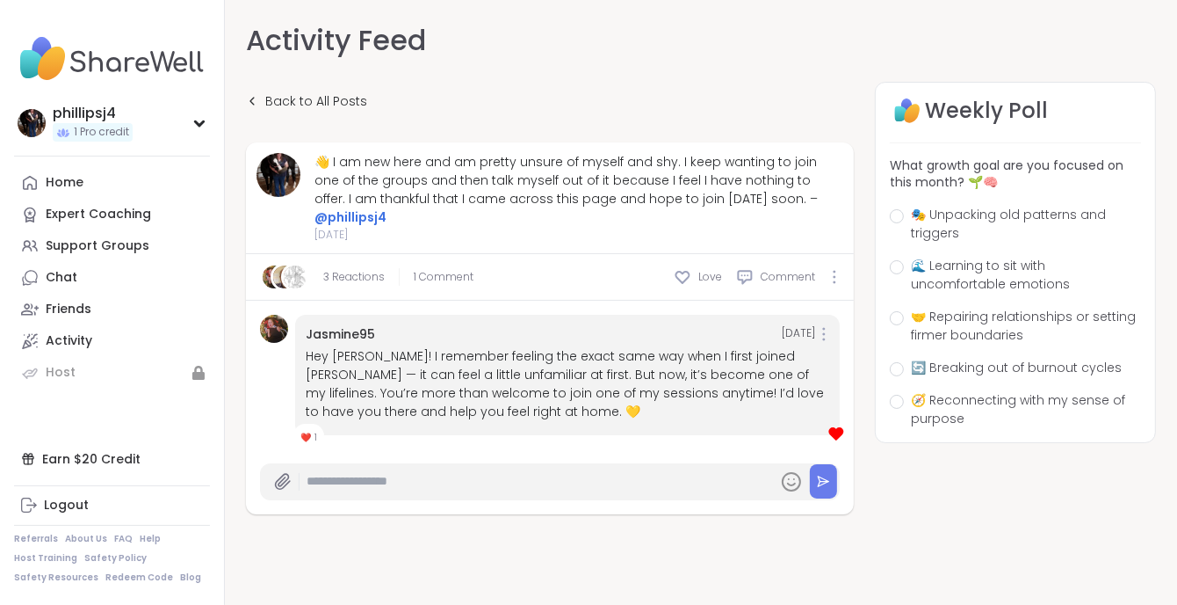
click at [339, 325] on link "Jasmine95" at bounding box center [340, 334] width 69 height 18
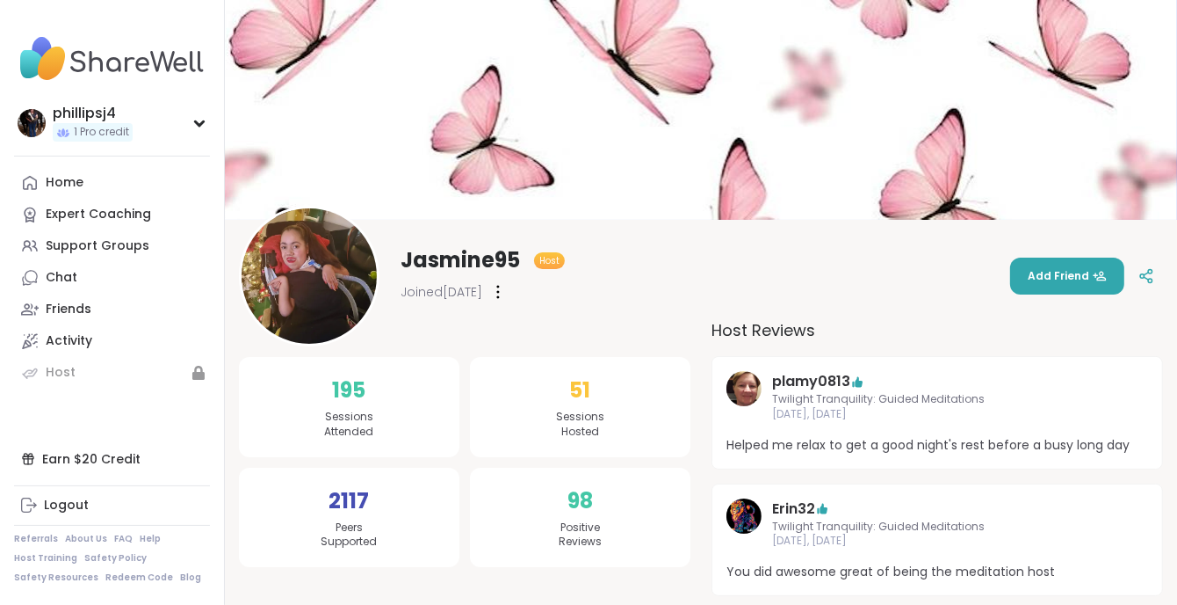
click at [283, 273] on img at bounding box center [309, 275] width 135 height 135
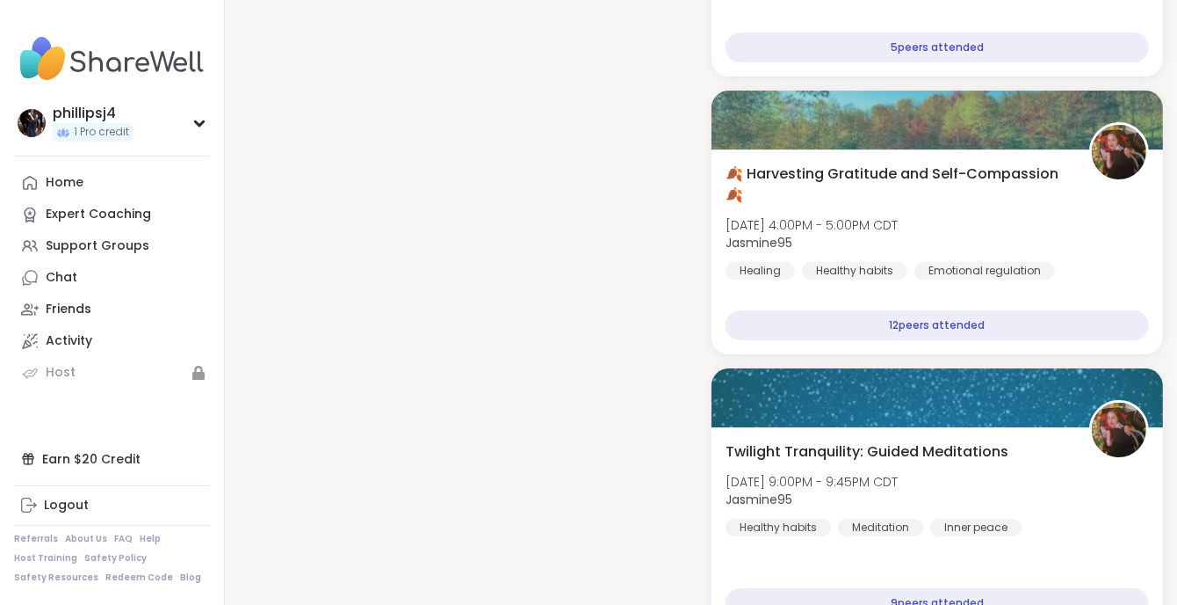
scroll to position [5038, 0]
